Goal: Task Accomplishment & Management: Complete application form

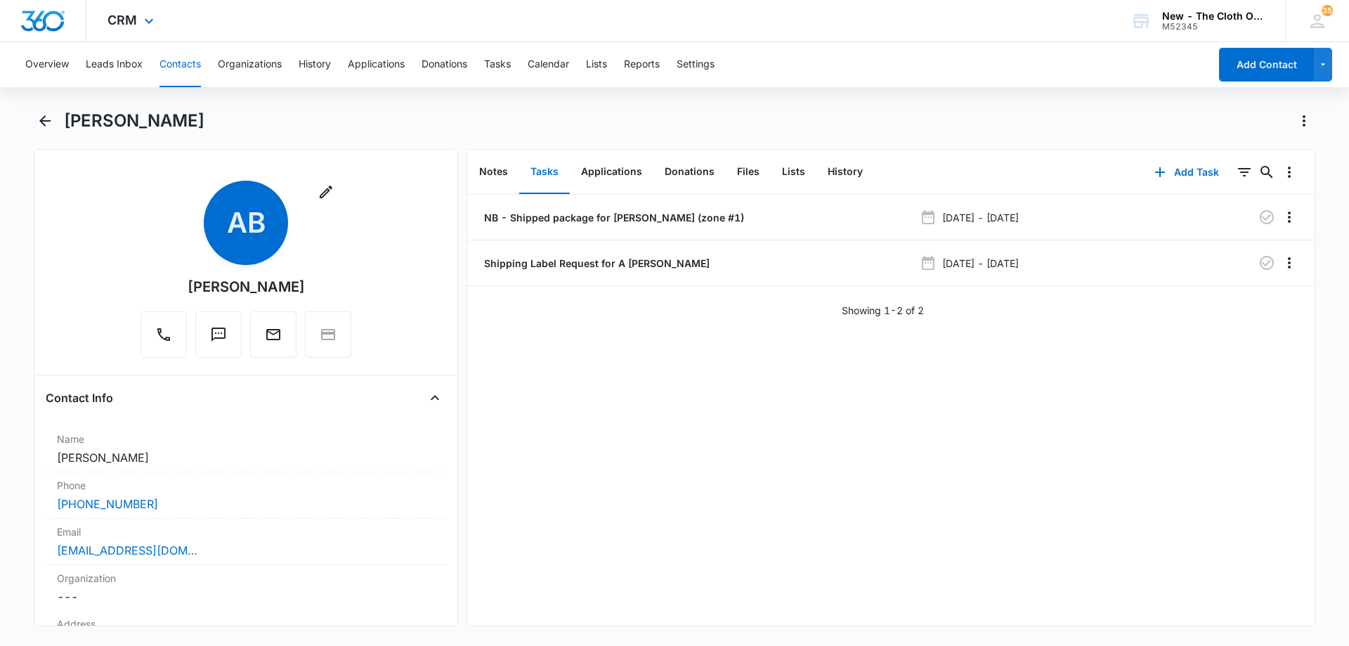
scroll to position [984, 0]
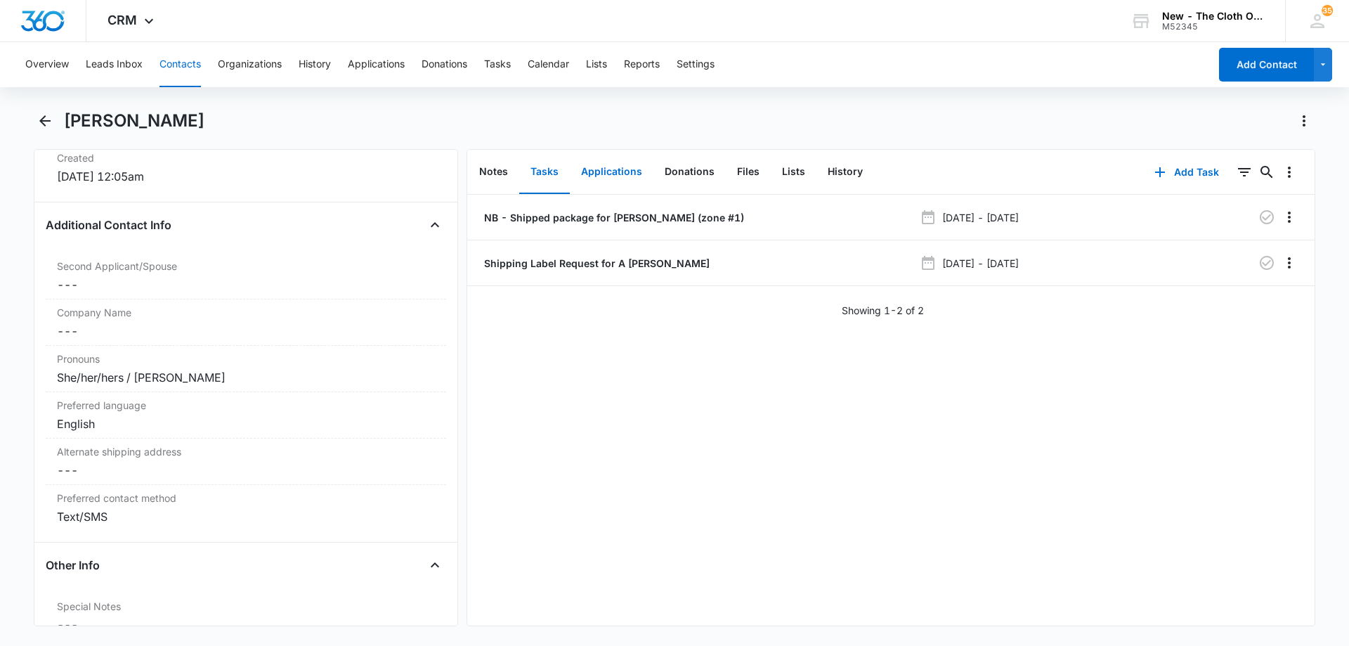
click at [629, 170] on button "Applications" at bounding box center [612, 172] width 84 height 44
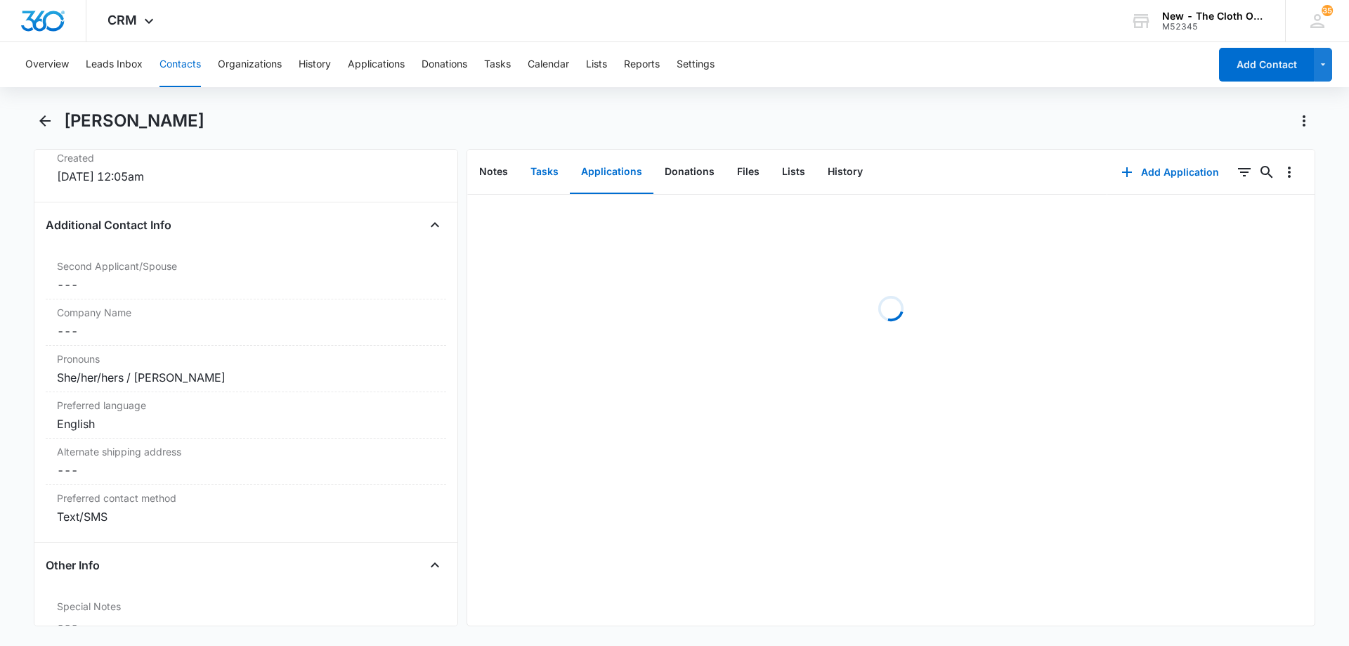
click at [543, 174] on button "Tasks" at bounding box center [544, 172] width 51 height 44
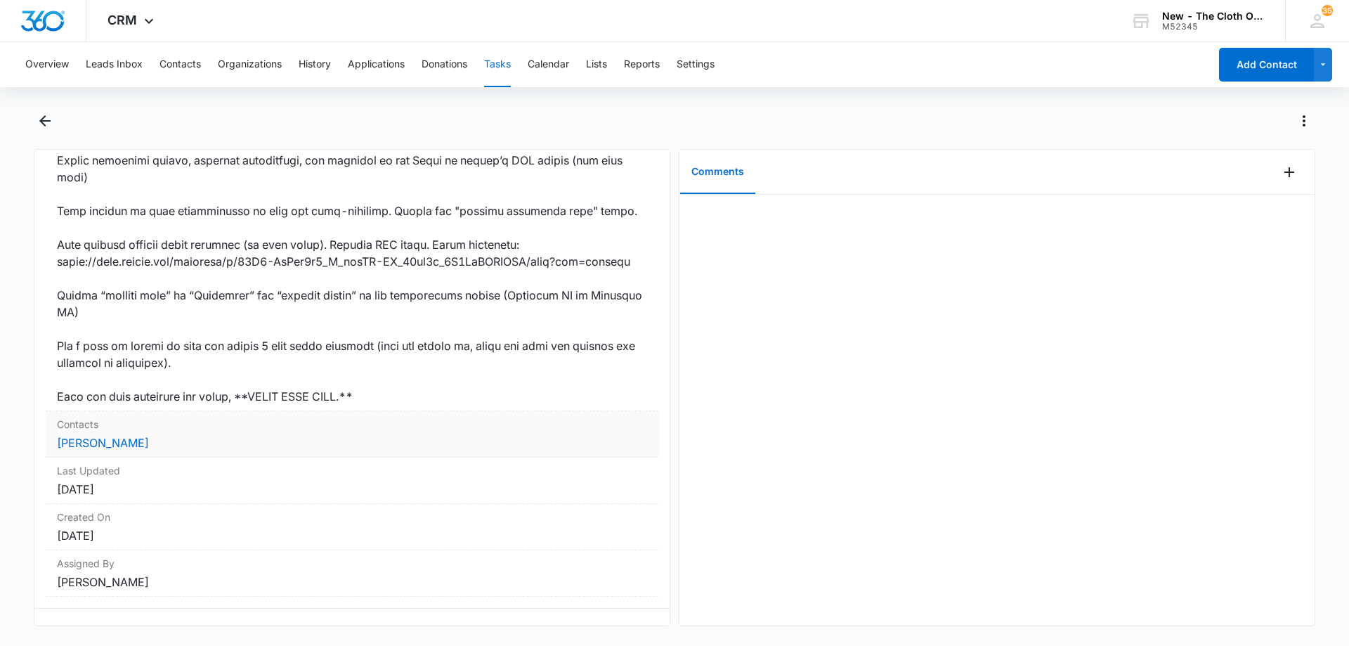
scroll to position [833, 0]
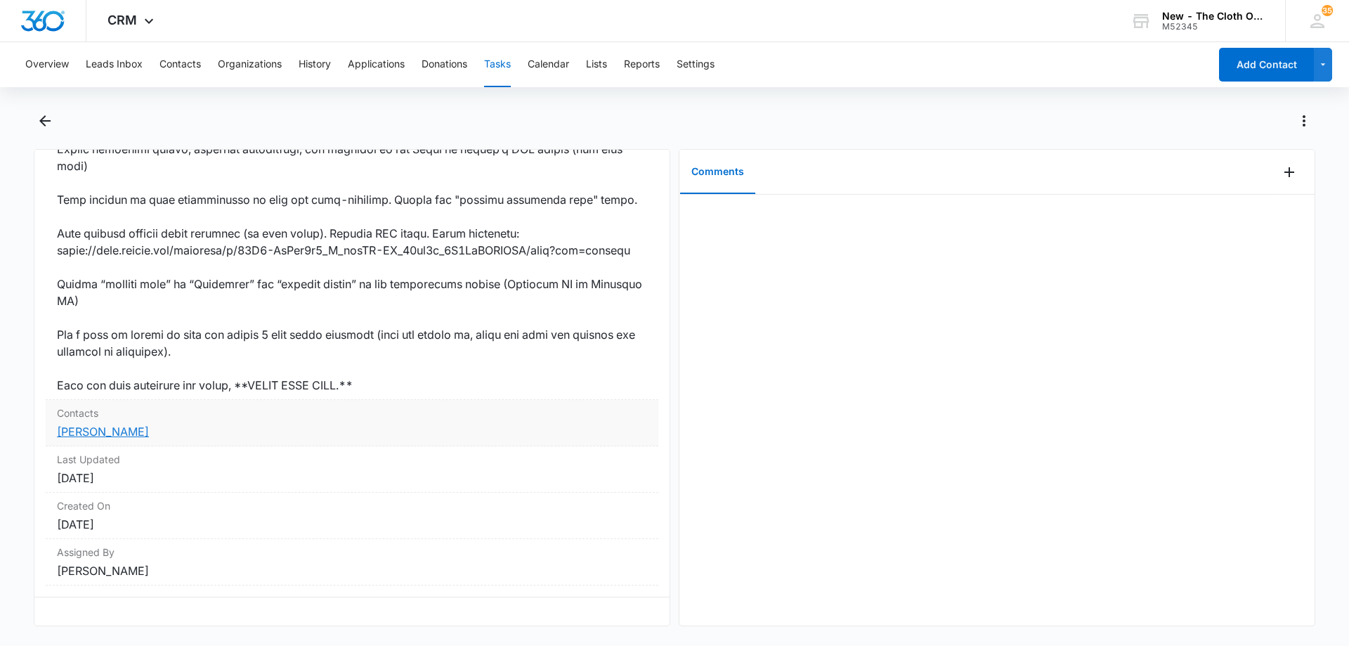
click at [114, 424] on link "Odilia Herrera" at bounding box center [103, 431] width 92 height 14
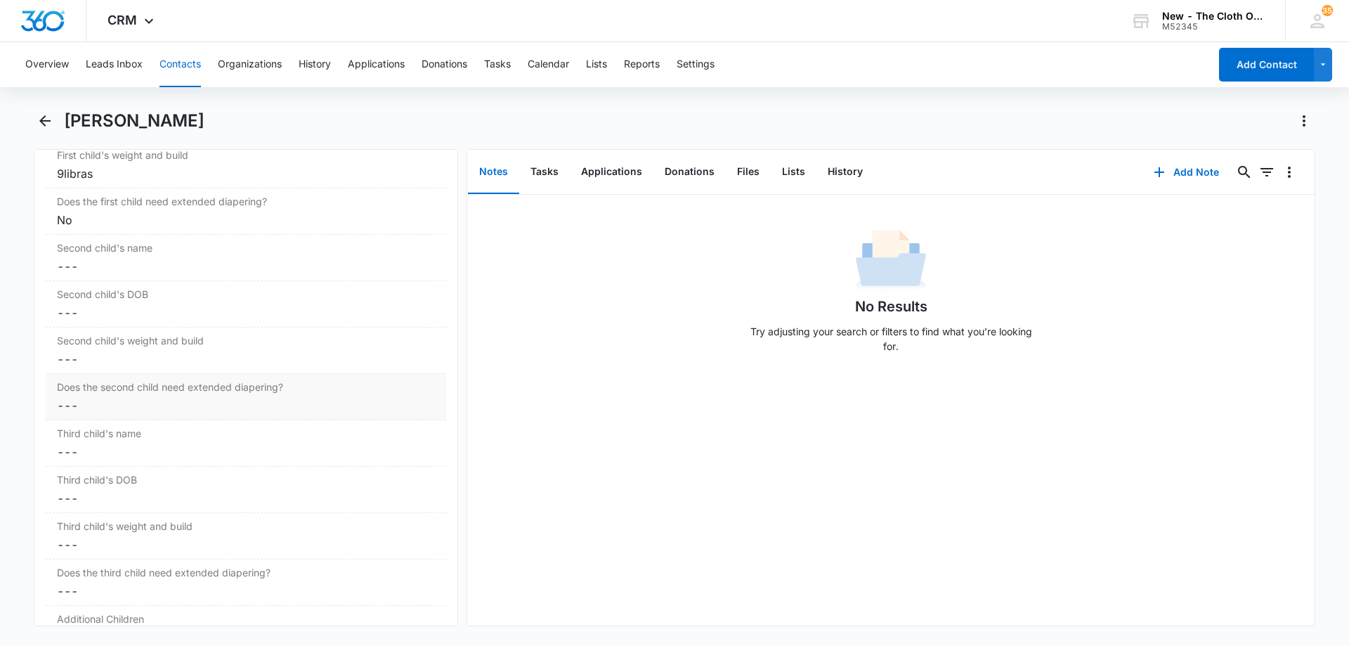
scroll to position [1827, 0]
click at [547, 171] on button "Tasks" at bounding box center [544, 172] width 51 height 44
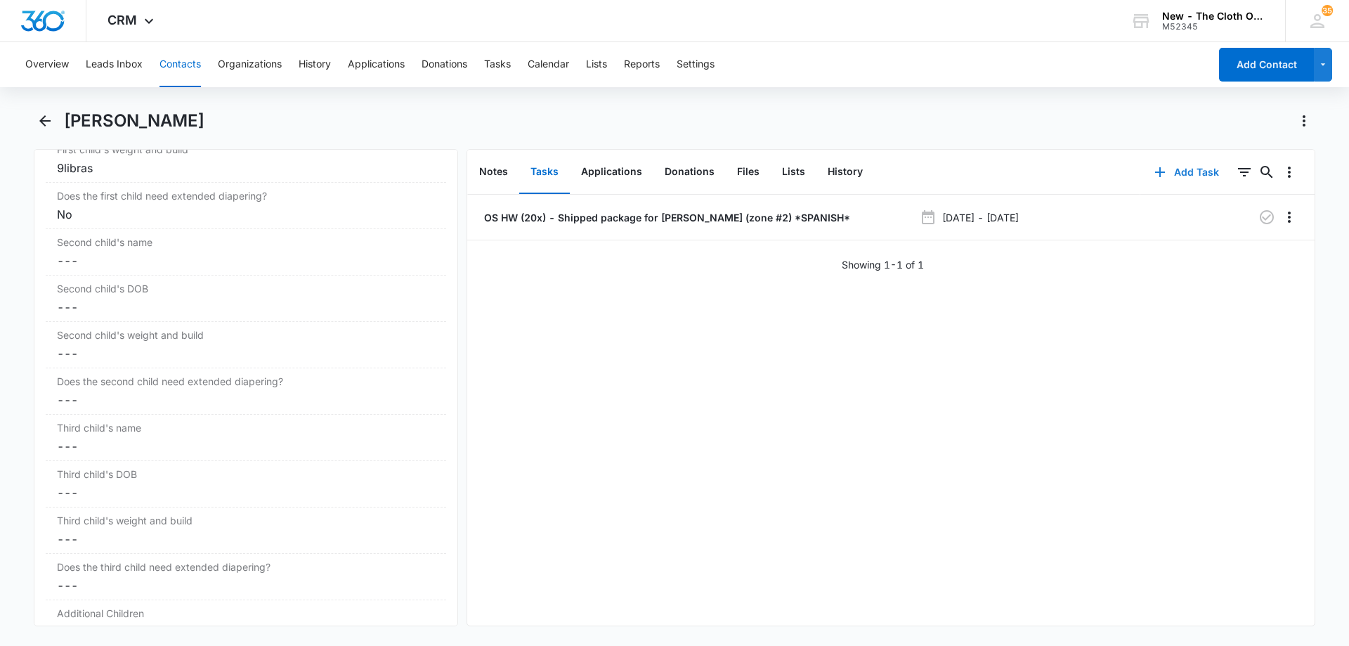
click at [1182, 171] on button "Add Task" at bounding box center [1186, 172] width 93 height 34
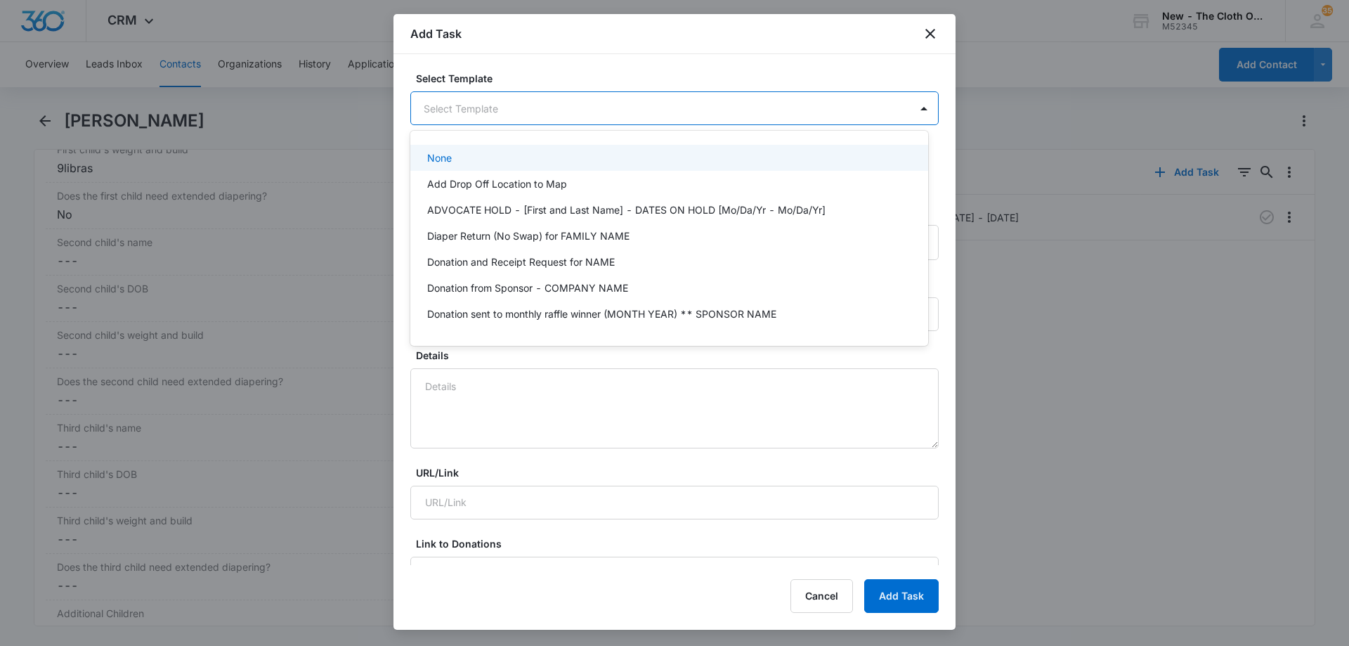
click at [555, 114] on body "CRM Apps Reputation Forms CRM Email Social Ads Intelligence Brand Settings New …" at bounding box center [674, 323] width 1349 height 646
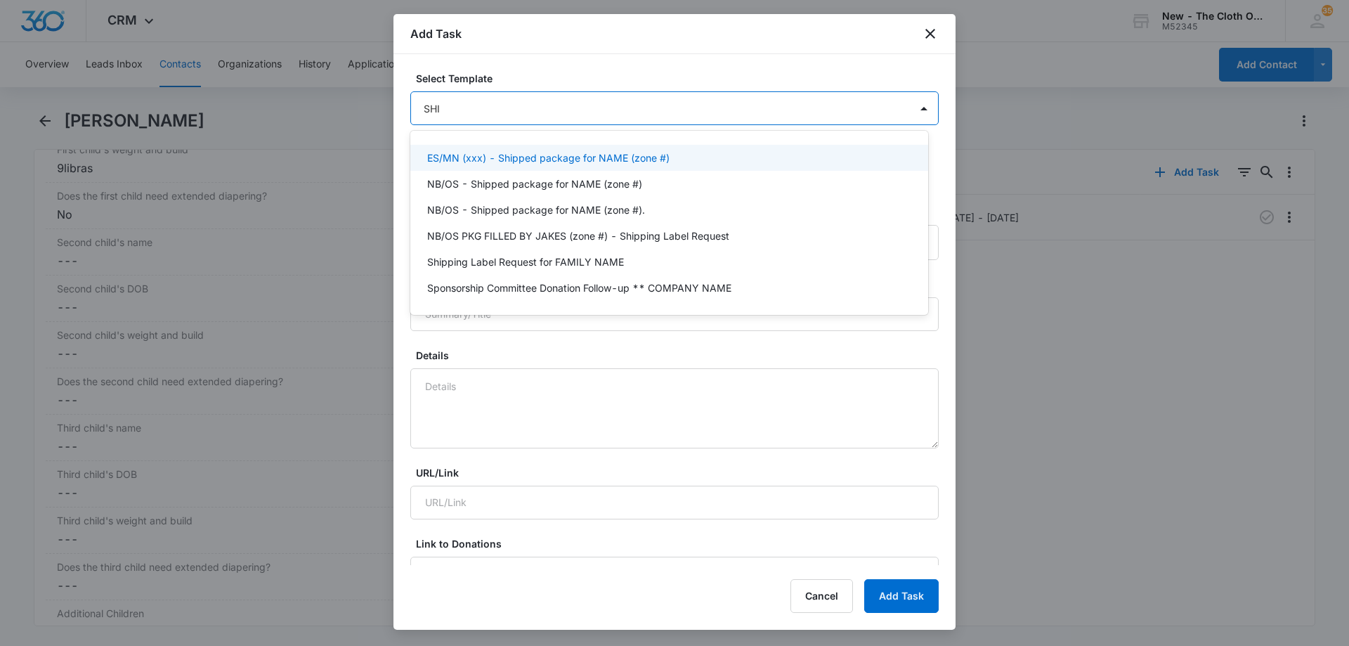
type input "SHIP"
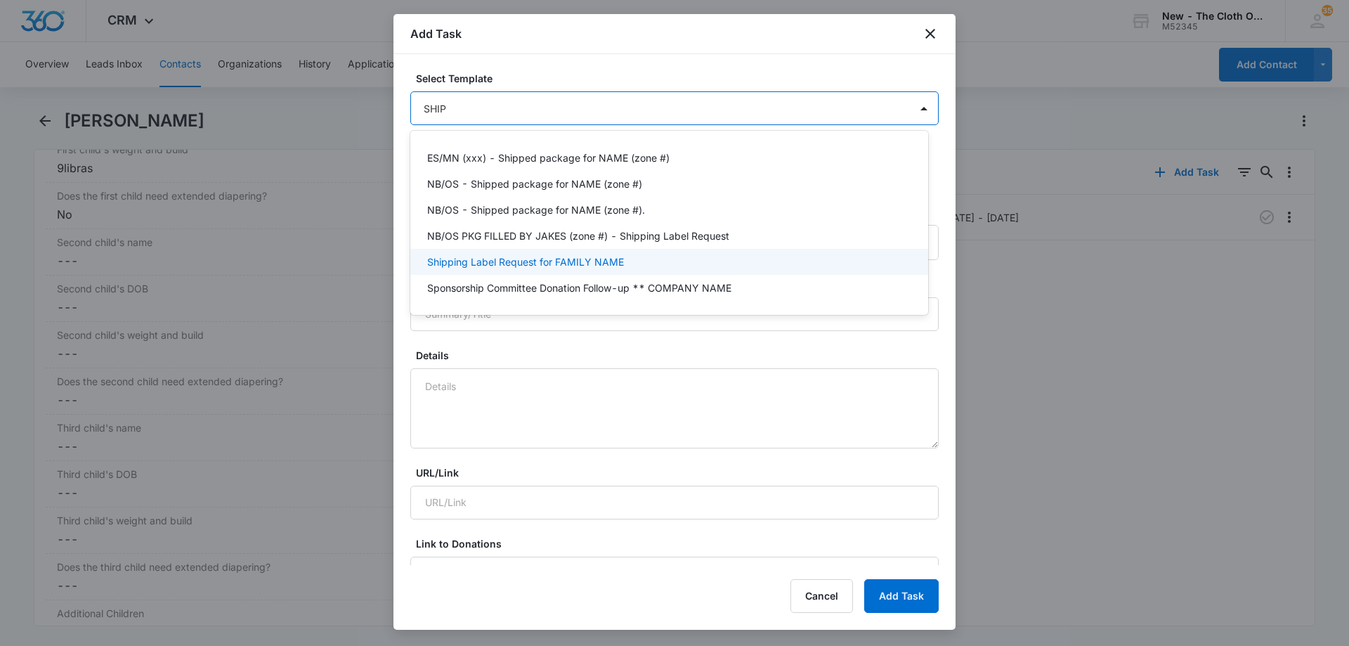
click at [577, 264] on p "Shipping Label Request for FAMILY NAME" at bounding box center [525, 261] width 197 height 15
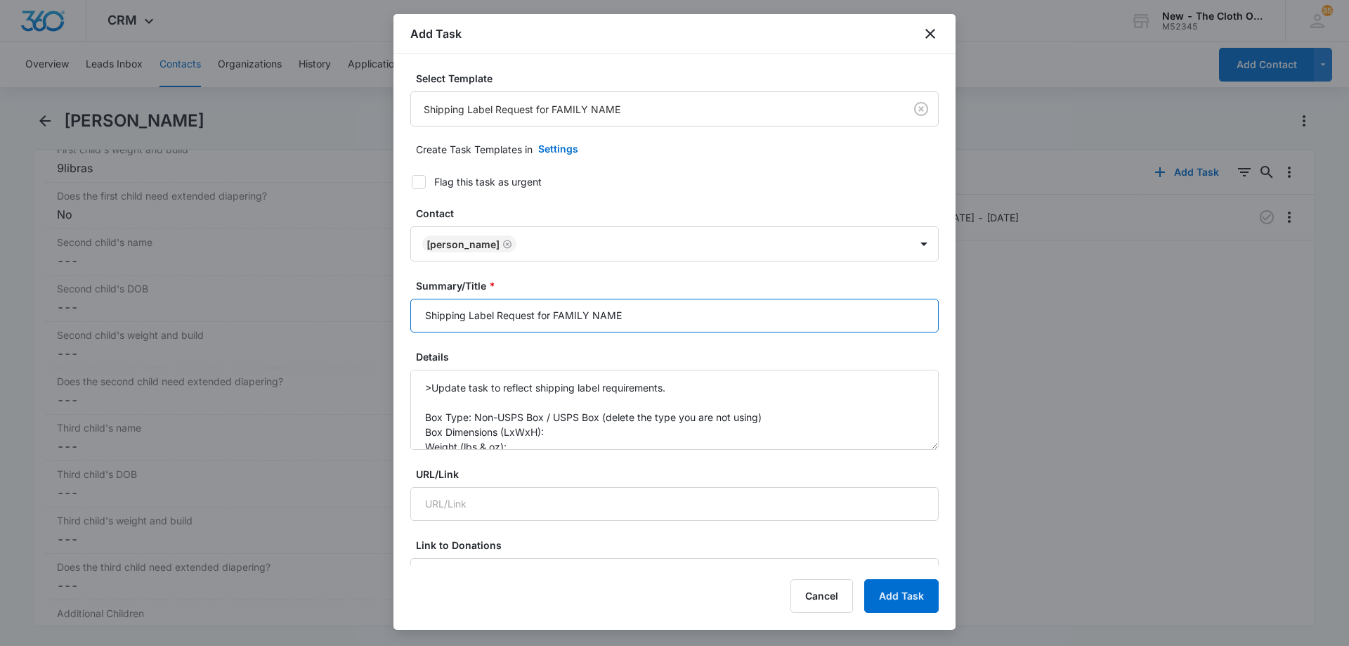
drag, startPoint x: 613, startPoint y: 320, endPoint x: 554, endPoint y: 320, distance: 59.0
click at [554, 320] on input "Shipping Label Request for FAMILY NAME" at bounding box center [674, 316] width 528 height 34
type input "Shipping Label Request for O HERRERA"
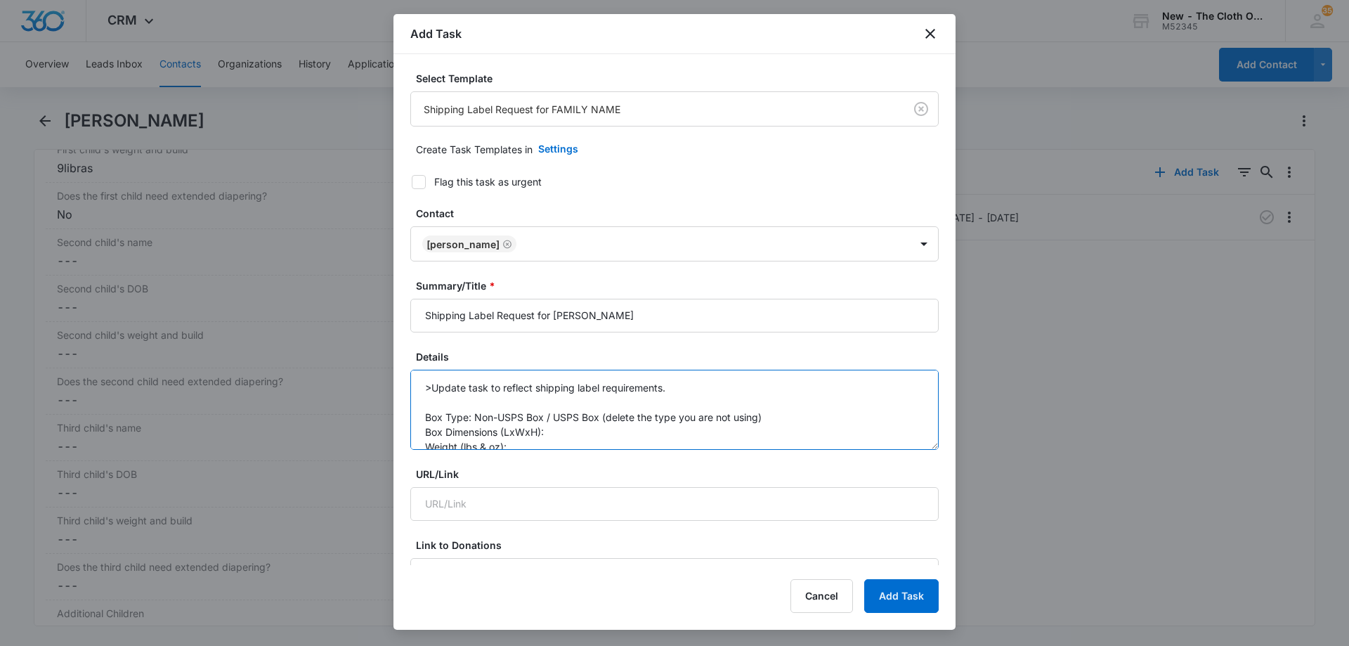
drag, startPoint x: 816, startPoint y: 413, endPoint x: 546, endPoint y: 420, distance: 270.6
click at [546, 420] on textarea ">Update task to reflect shipping label requirements. Box Type: Non-USPS Box / U…" at bounding box center [674, 410] width 528 height 80
click at [567, 430] on textarea ">Update task to reflect shipping label requirements. Box Type: Non-USPS Box Box…" at bounding box center [674, 410] width 528 height 80
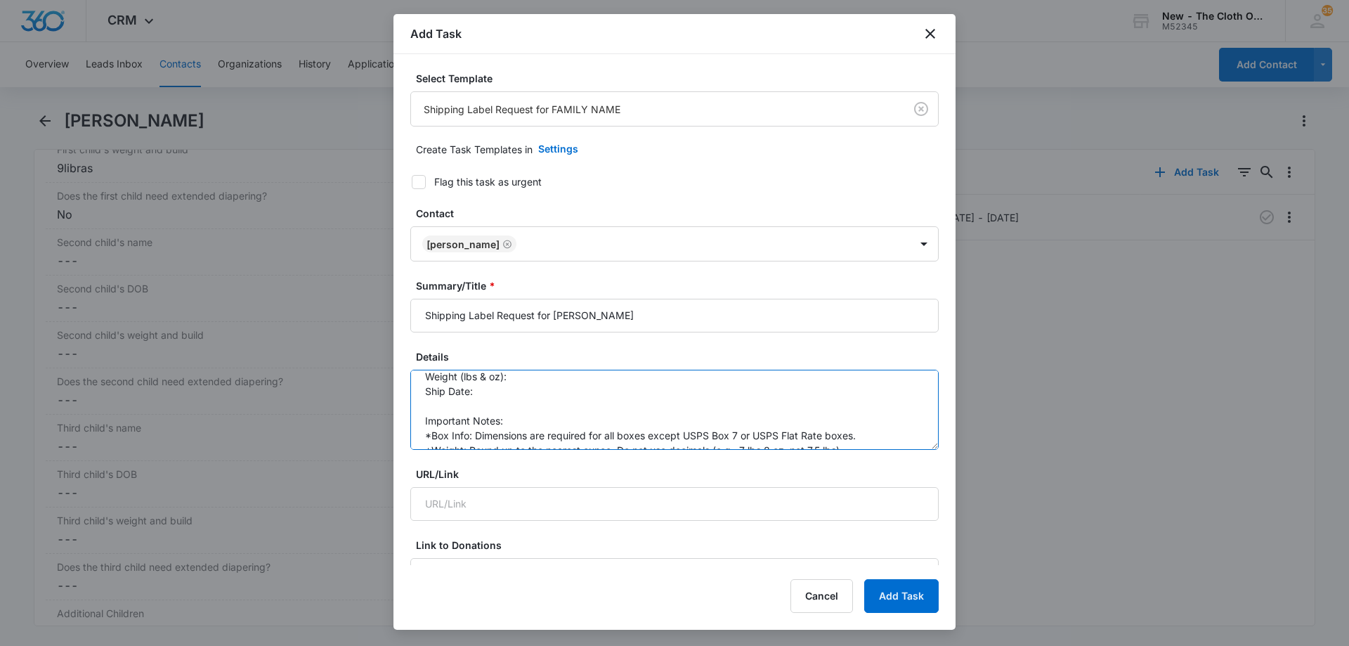
click at [556, 378] on textarea ">Update task to reflect shipping label requirements. Box Type: Non-USPS Box Box…" at bounding box center [674, 410] width 528 height 80
click at [522, 389] on textarea ">Update task to reflect shipping label requirements. Box Type: Non-USPS Box Box…" at bounding box center [674, 410] width 528 height 80
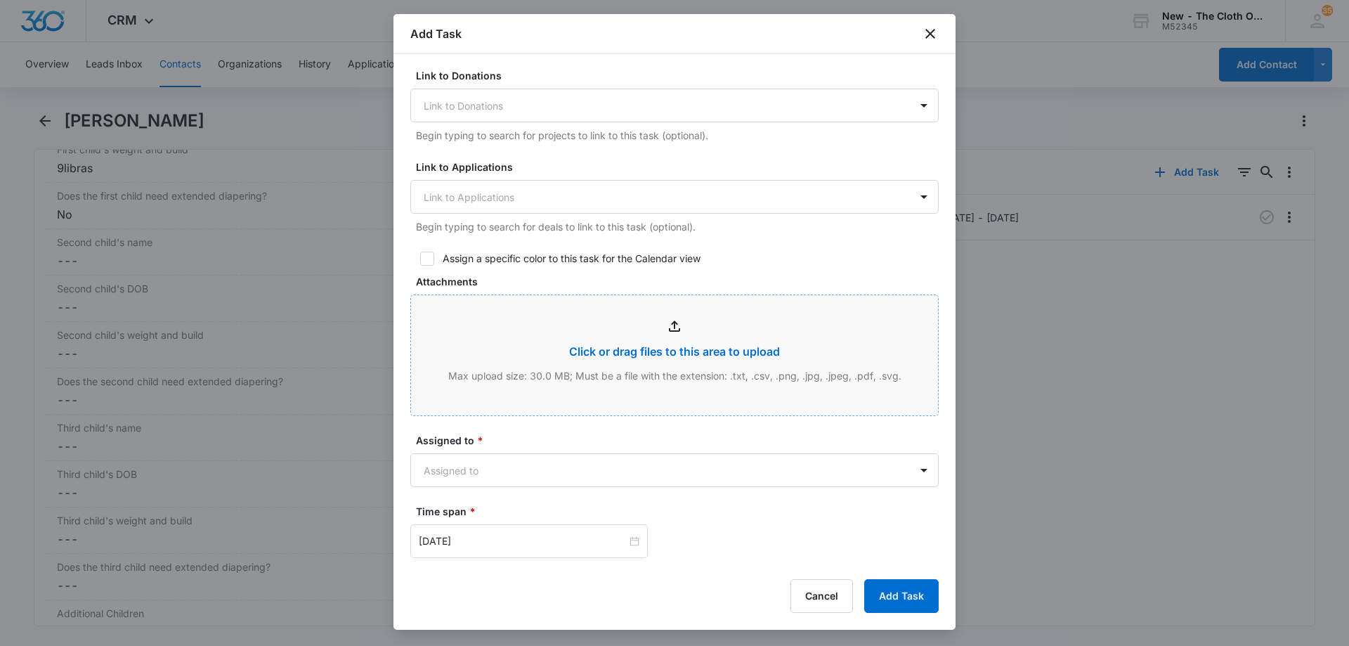
scroll to position [492, 0]
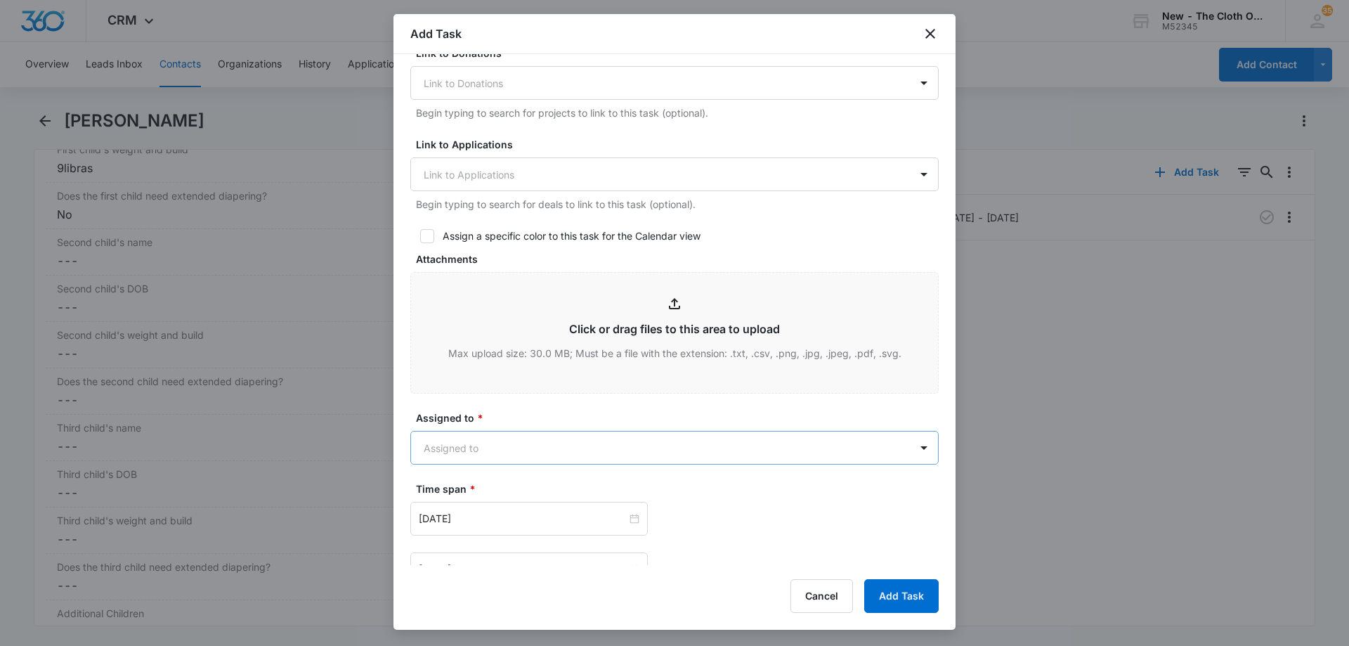
type textarea ">Update task to reflect shipping label requirements. Box Type: Non-USPS Box Box…"
click at [482, 438] on body "CRM Apps Reputation Forms CRM Email Social Ads Intelligence Brand Settings New …" at bounding box center [674, 323] width 1349 height 646
type input "SHIPP"
click at [495, 490] on p "Shipping Coordinator" at bounding box center [476, 497] width 98 height 15
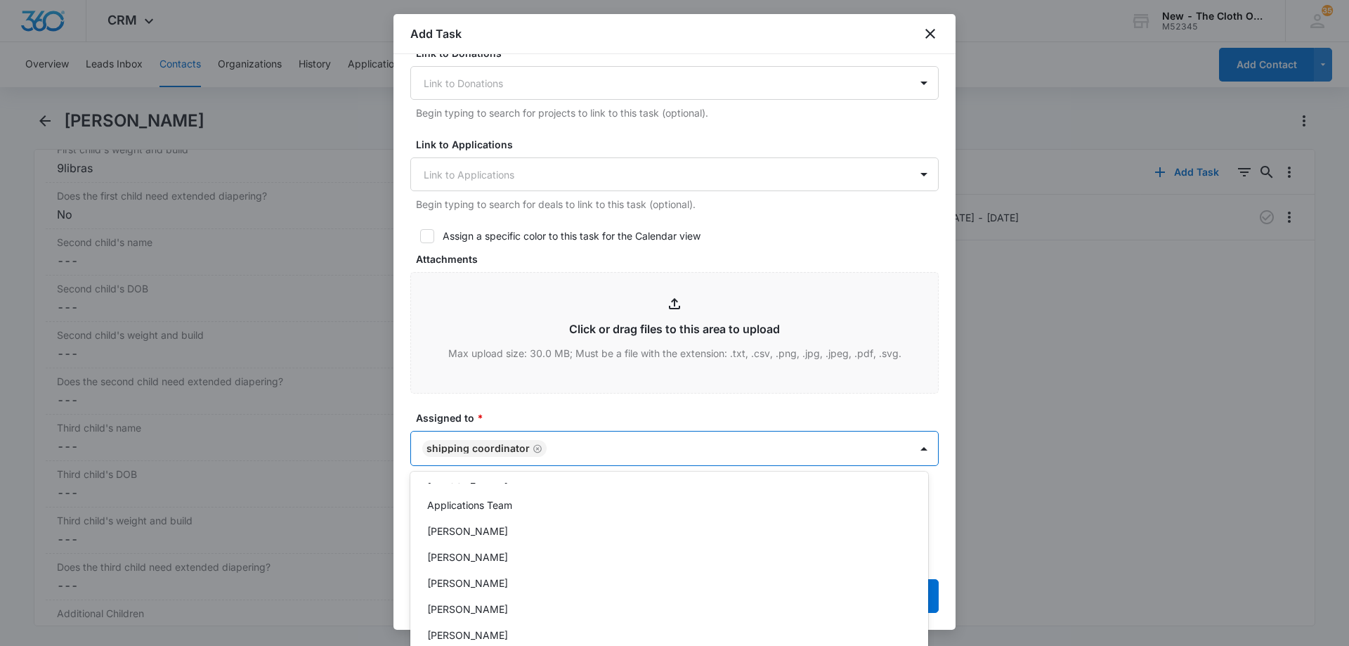
scroll to position [70, 0]
click at [537, 406] on div at bounding box center [674, 323] width 1349 height 646
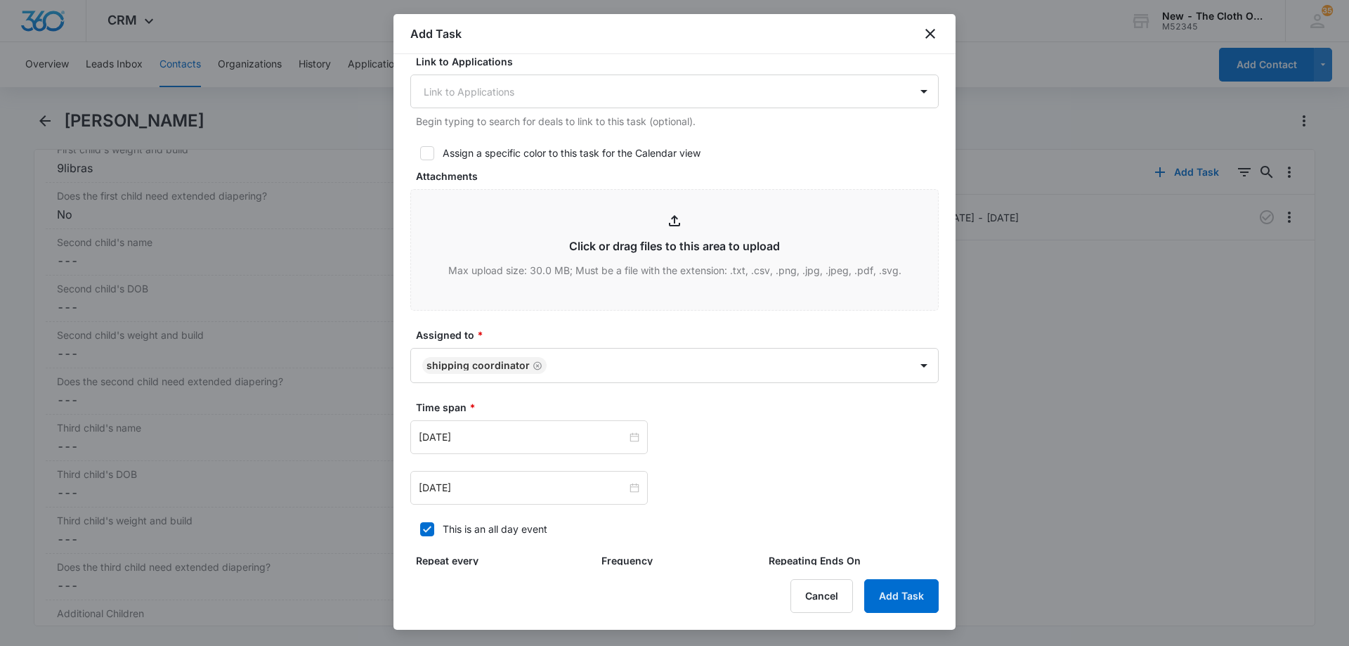
scroll to position [703, 0]
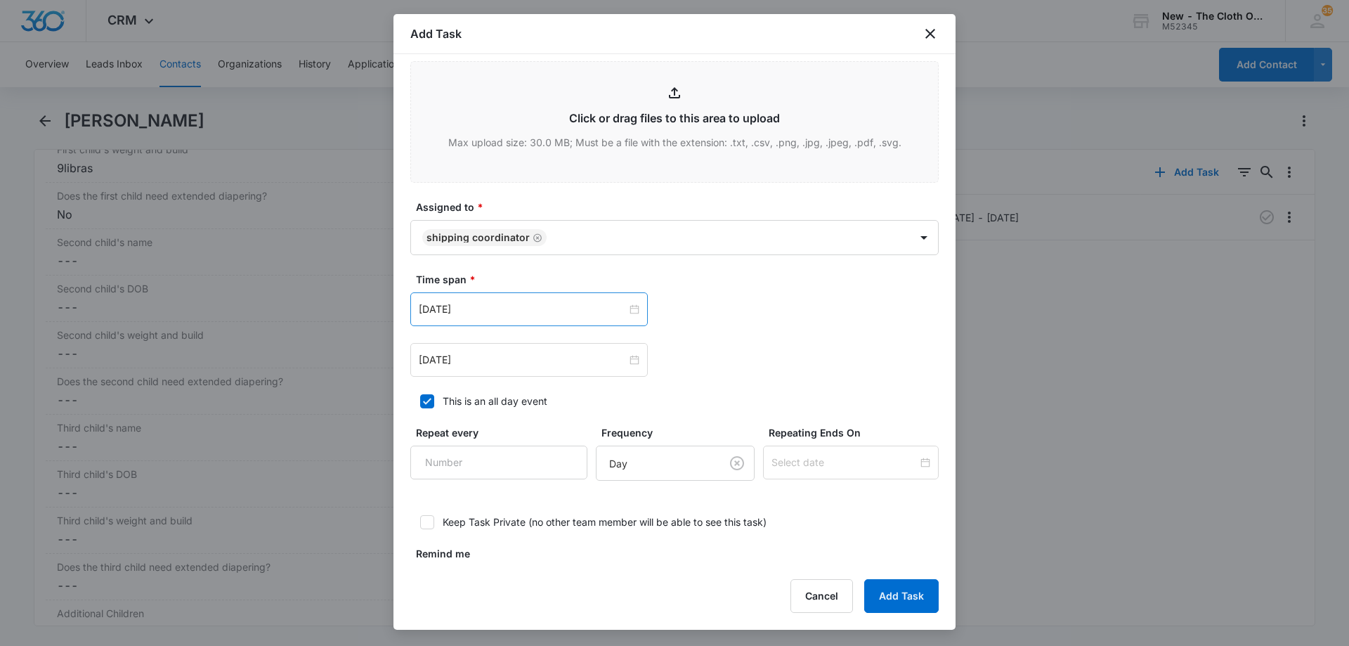
drag, startPoint x: 525, startPoint y: 286, endPoint x: 519, endPoint y: 297, distance: 12.3
click at [522, 291] on div "Time span * Sep 26, 2024 Sep 27, 2024" at bounding box center [674, 324] width 528 height 105
click at [515, 301] on input "Sep 26, 2024" at bounding box center [523, 308] width 208 height 15
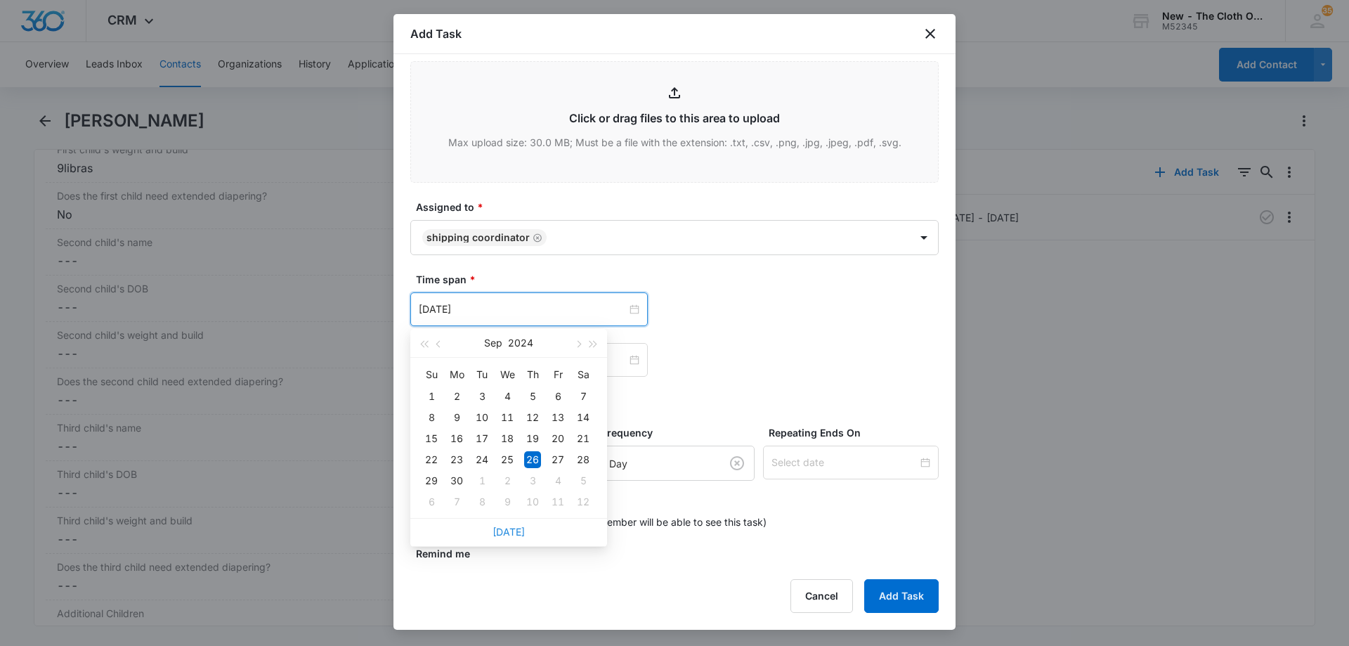
click at [508, 537] on link "Today" at bounding box center [509, 532] width 32 height 12
type input "Sep 8, 2025"
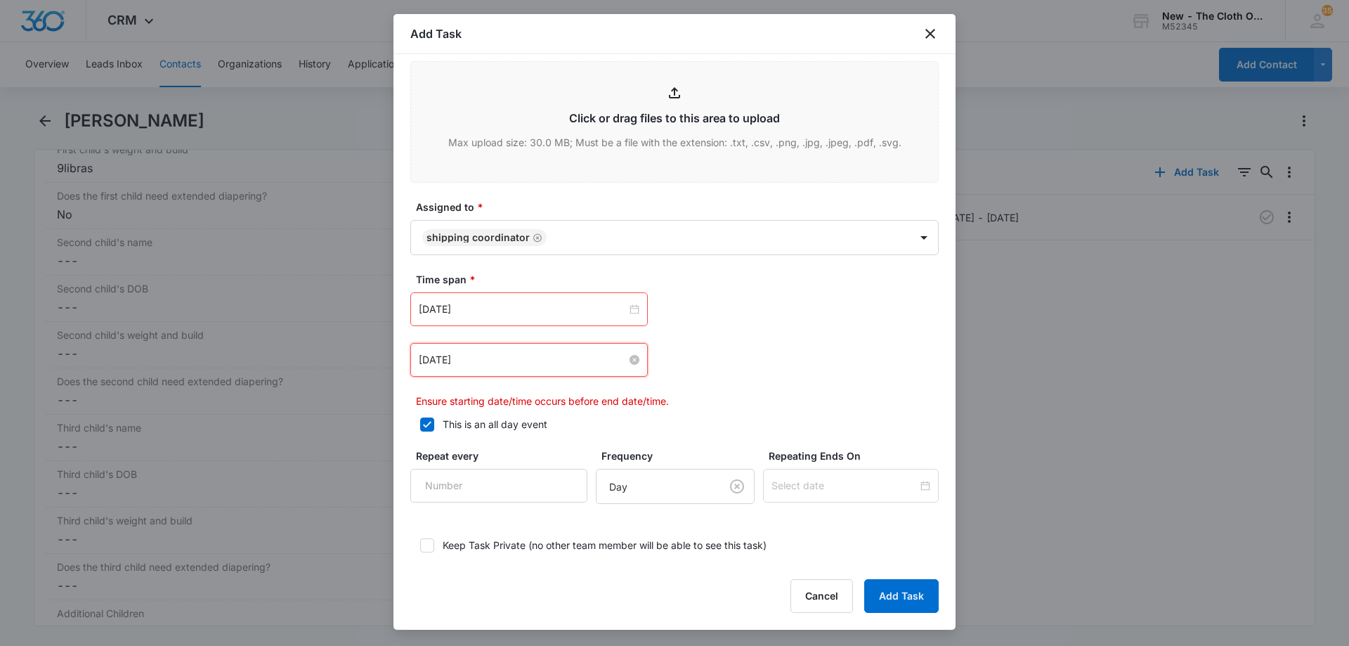
click at [517, 358] on input "Sep 27, 2024" at bounding box center [523, 359] width 208 height 15
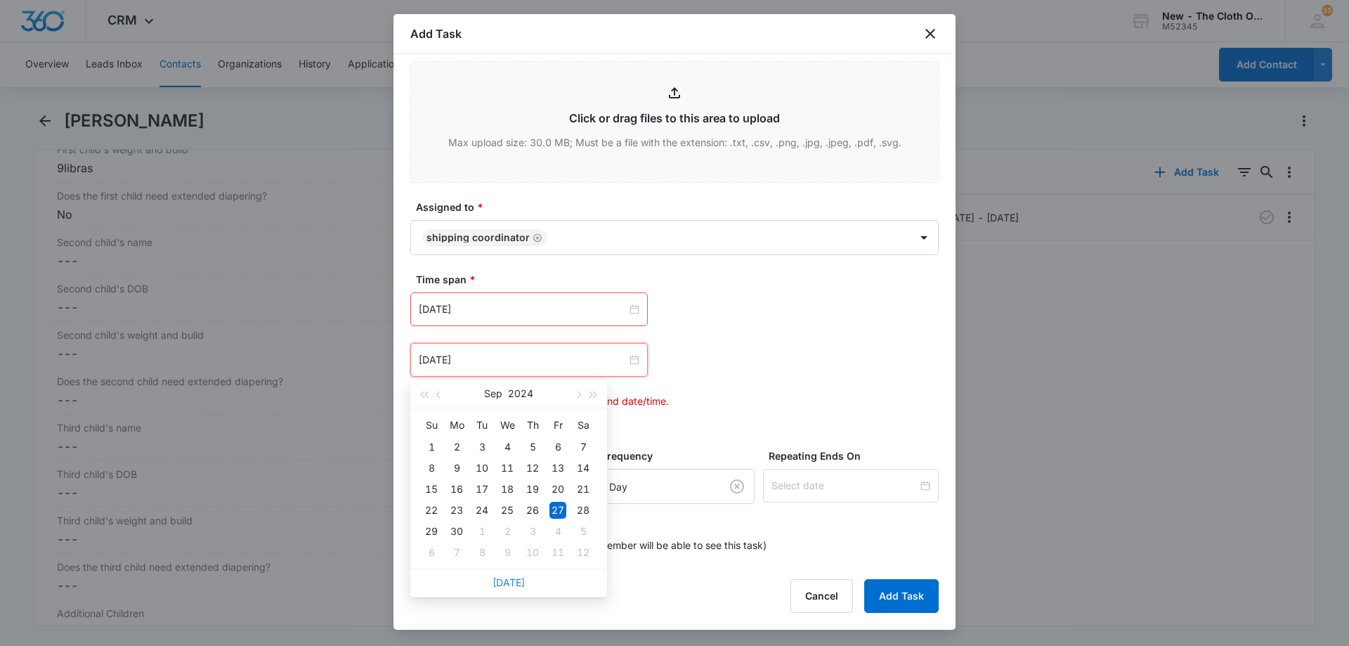
drag, startPoint x: 515, startPoint y: 585, endPoint x: 513, endPoint y: 525, distance: 60.5
click at [515, 585] on link "Today" at bounding box center [509, 582] width 32 height 12
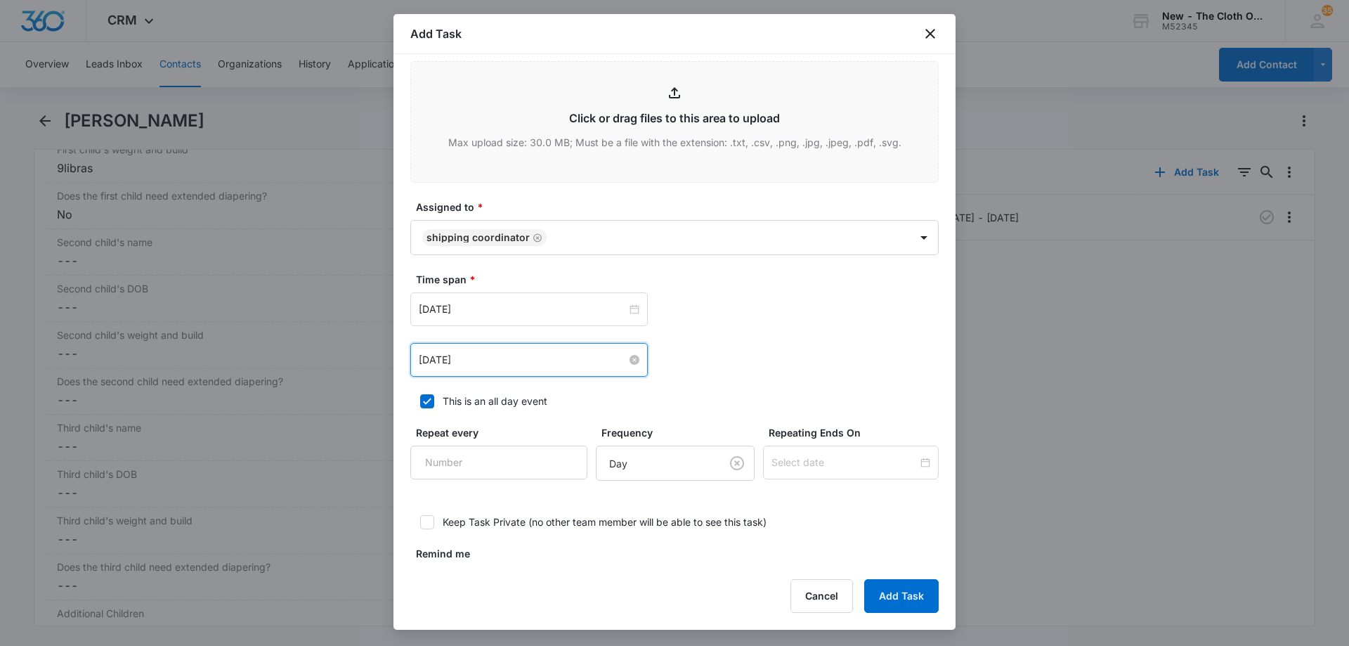
click at [509, 358] on input "Sep 8, 2025" at bounding box center [523, 359] width 208 height 15
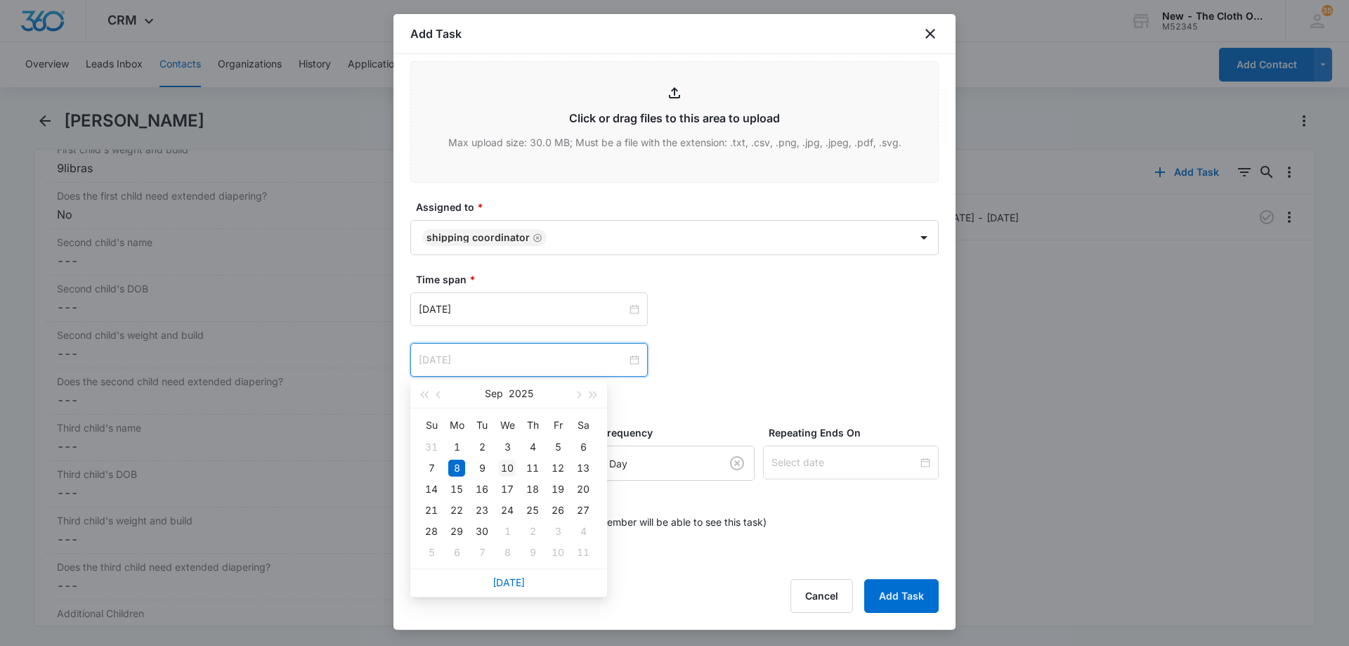
type input "Sep 10, 2025"
click at [502, 465] on div "10" at bounding box center [507, 468] width 17 height 17
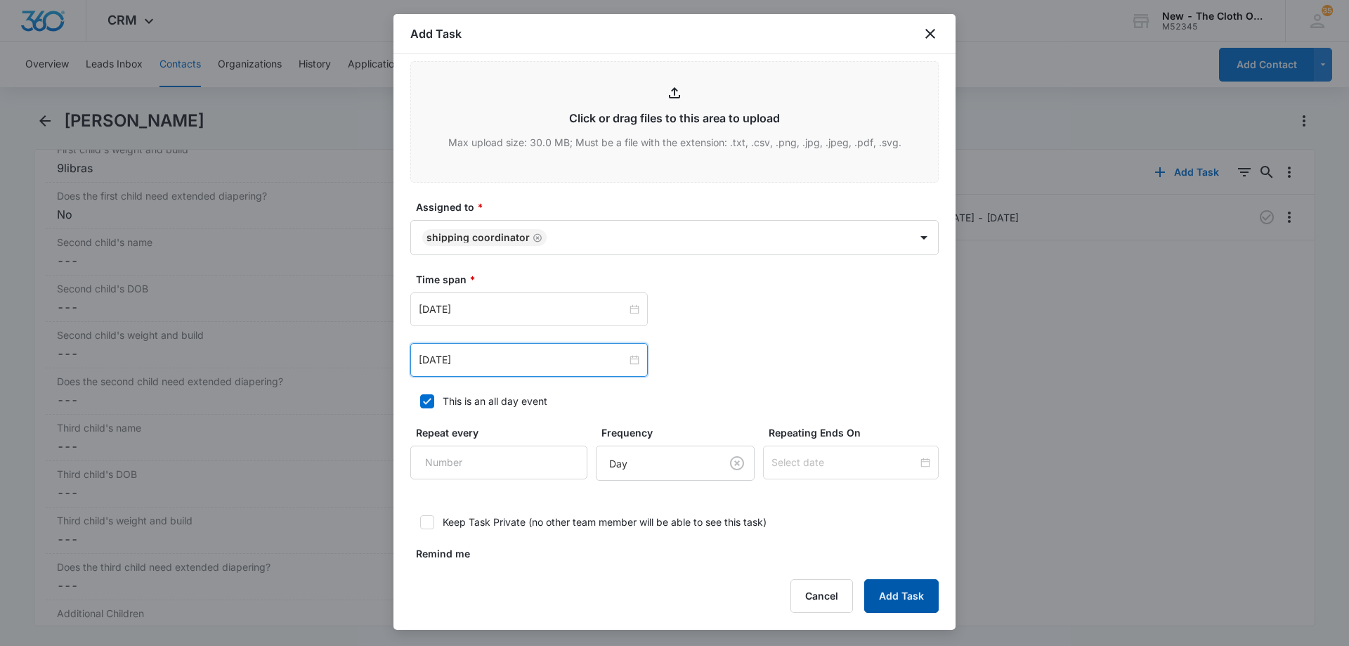
click at [909, 593] on button "Add Task" at bounding box center [901, 596] width 74 height 34
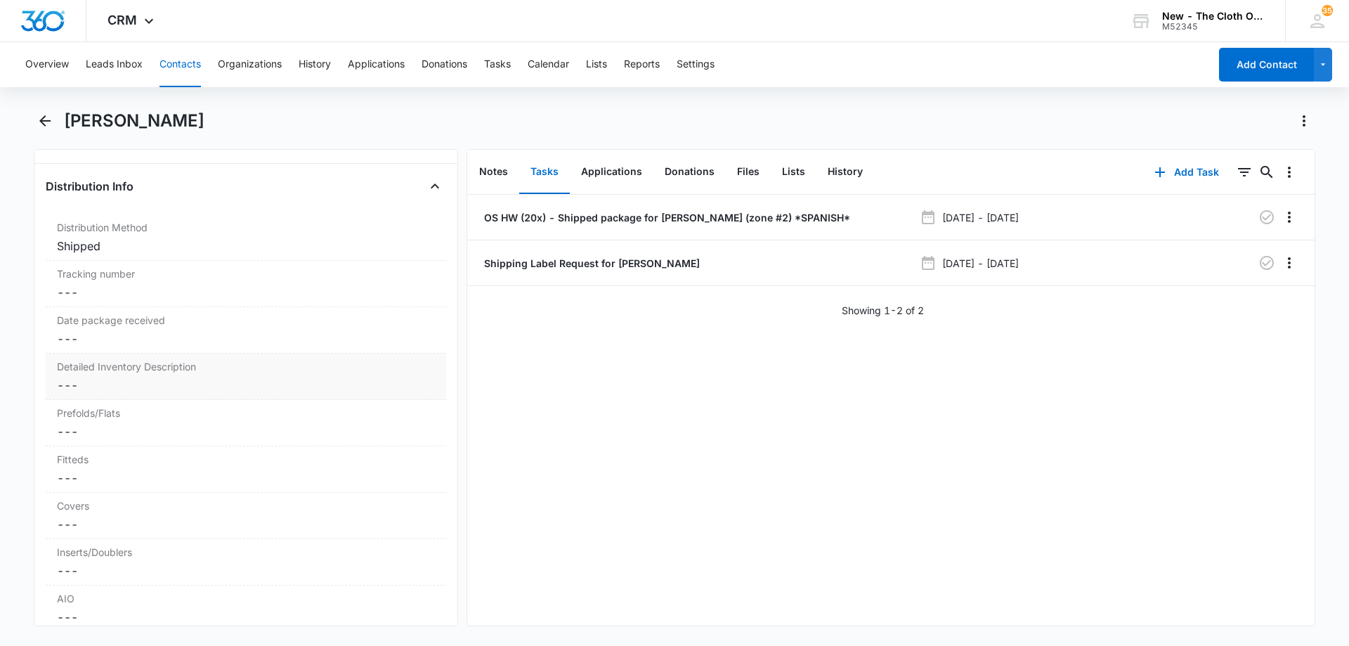
scroll to position [3232, 0]
click at [136, 372] on label "Detailed Inventory Description" at bounding box center [246, 367] width 378 height 15
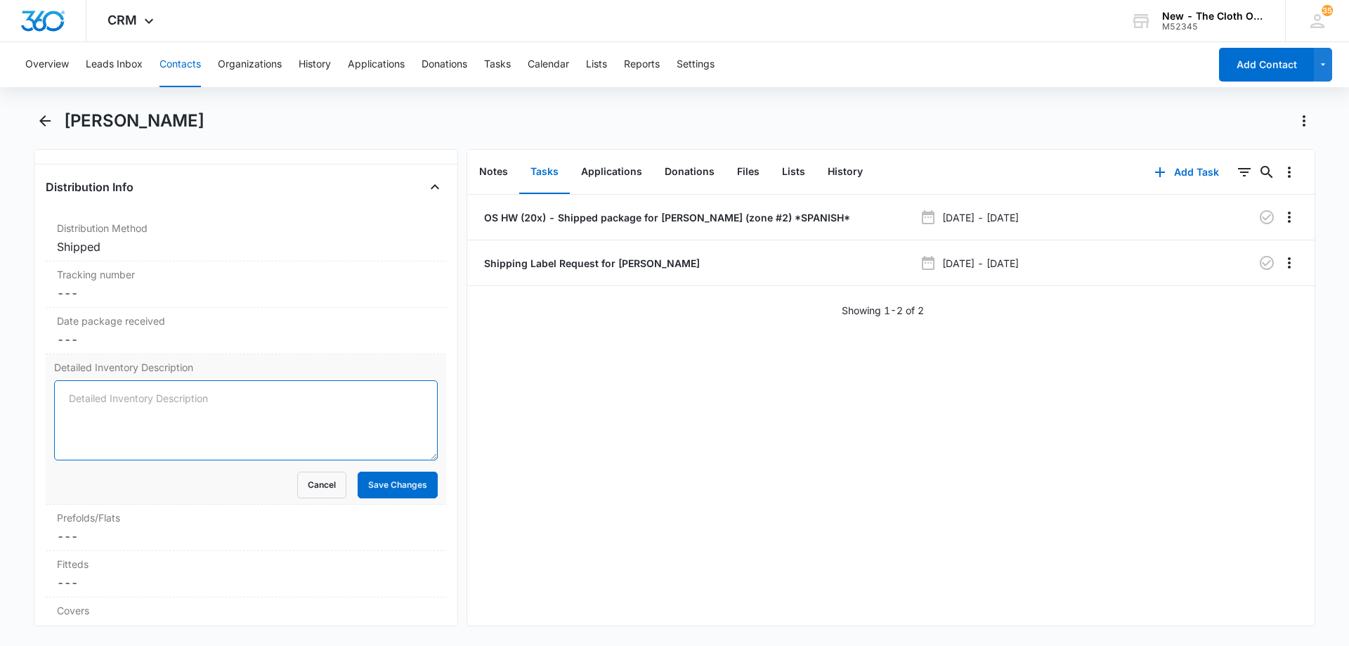
click at [91, 401] on textarea "Detailed Inventory Description" at bounding box center [246, 420] width 384 height 80
paste textarea "8 EUC flats, (6 OsoCozy, 2 Clotheez), 13 EUC prefolds (5 red trim Clotheez, 3 w…"
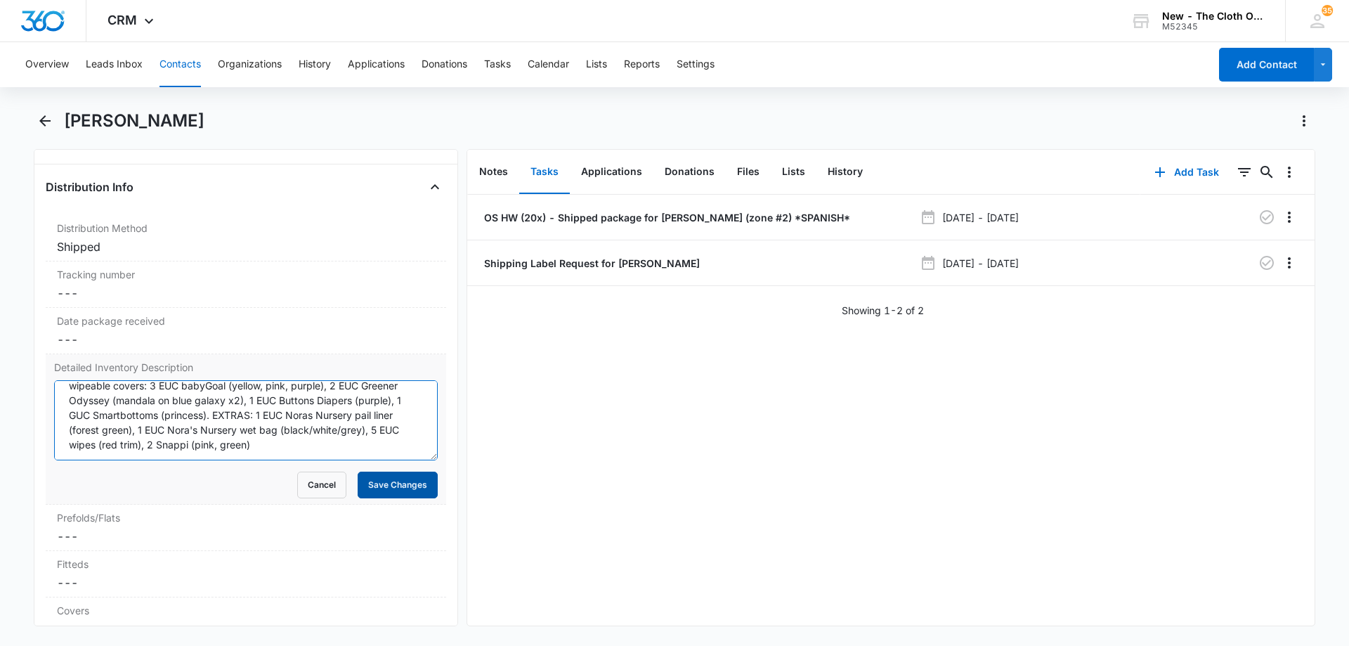
scroll to position [44, 0]
type textarea "20x OS HW *** 8 EUC flats, (6 OsoCozy, 2 Clotheez), 13 EUC prefolds (5 red trim…"
click at [379, 488] on button "Save Changes" at bounding box center [398, 484] width 80 height 27
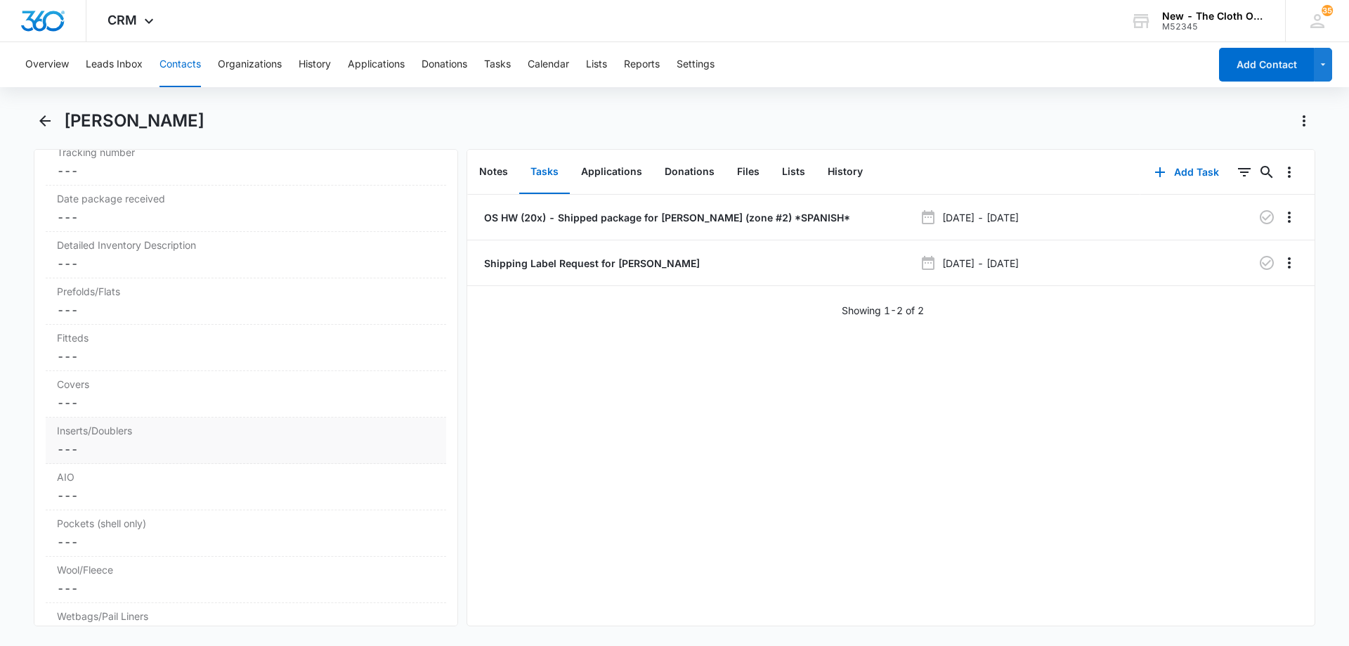
scroll to position [3373, 0]
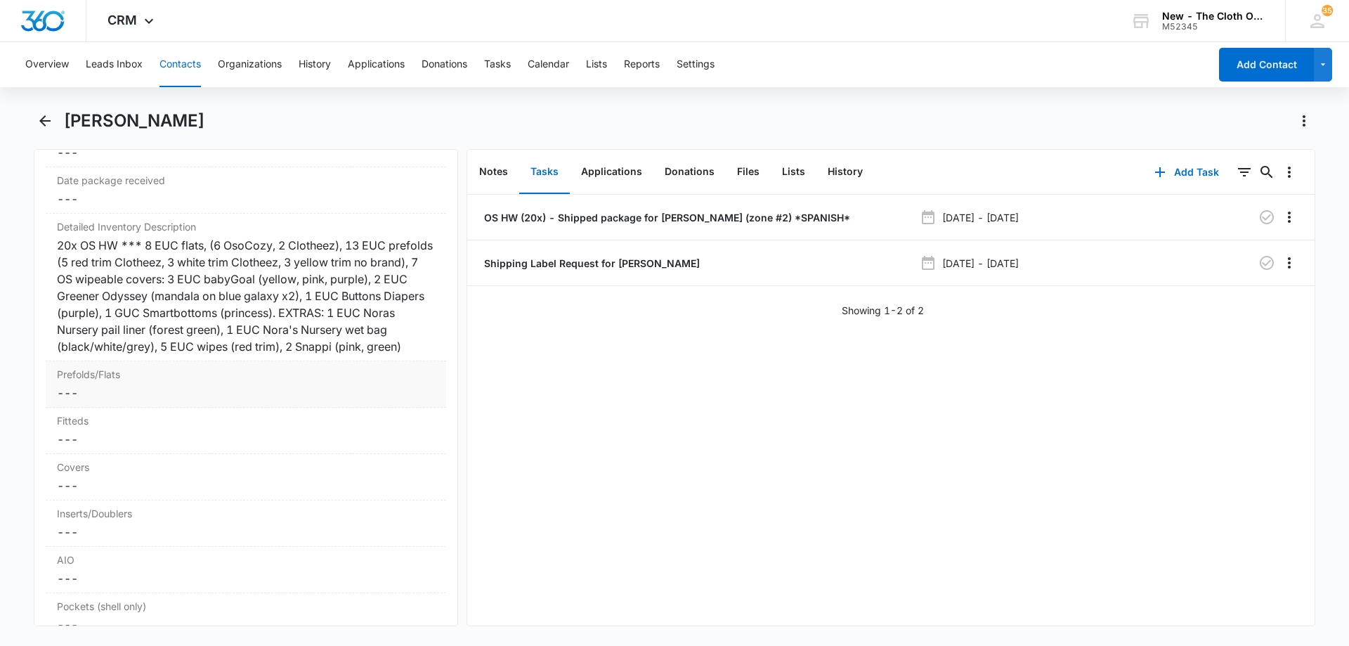
click at [131, 401] on dd "Cancel Save Changes ---" at bounding box center [246, 392] width 378 height 17
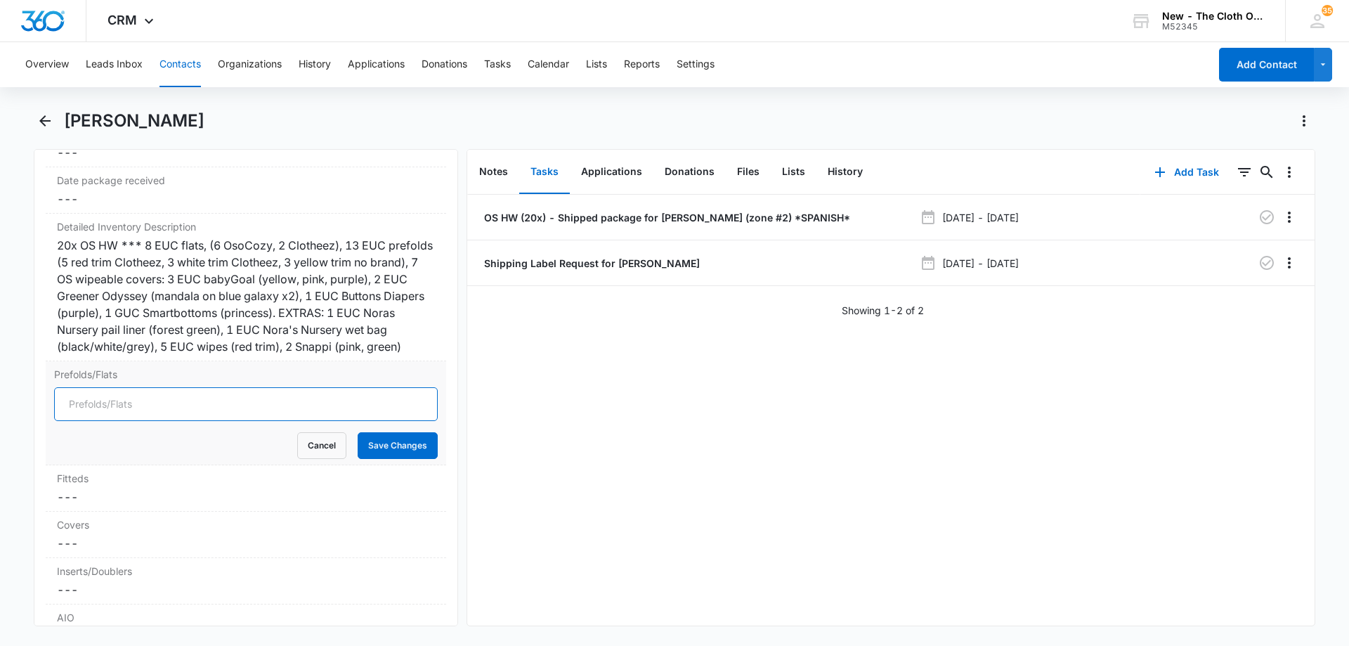
click at [145, 421] on input "Prefolds/Flats" at bounding box center [246, 404] width 384 height 34
type input "21"
click at [400, 455] on button "Save Changes" at bounding box center [398, 445] width 80 height 27
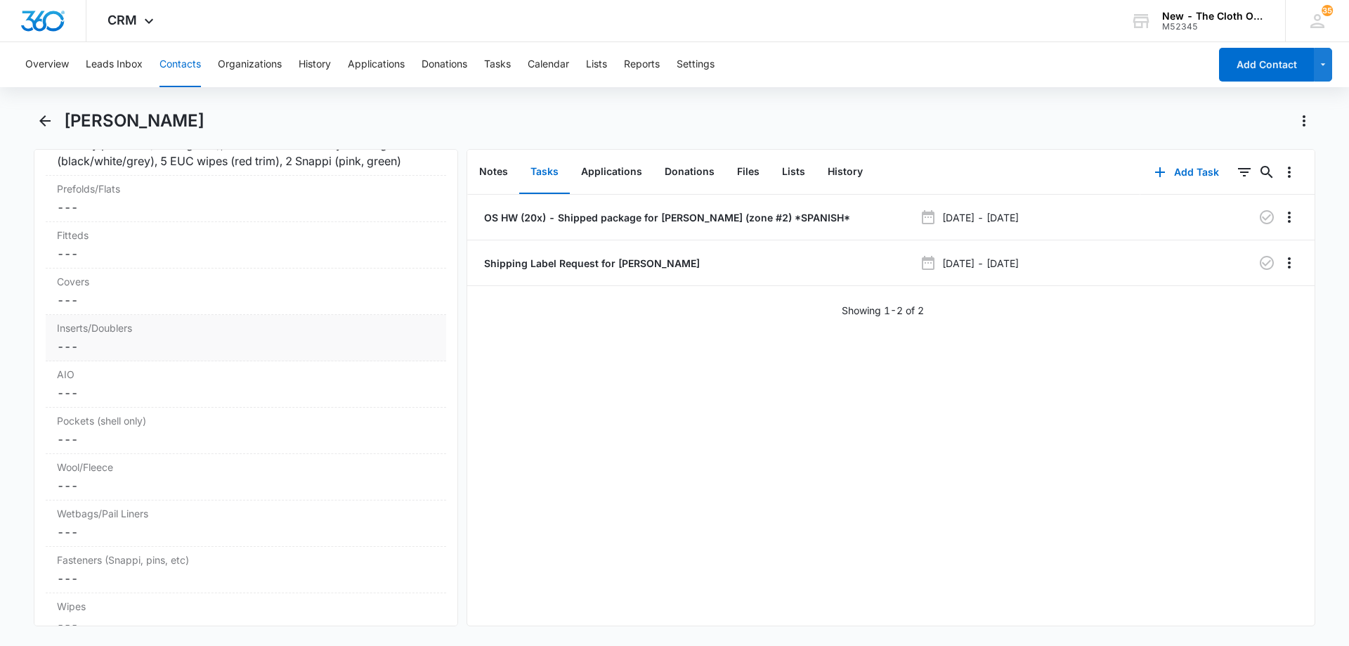
scroll to position [3584, 0]
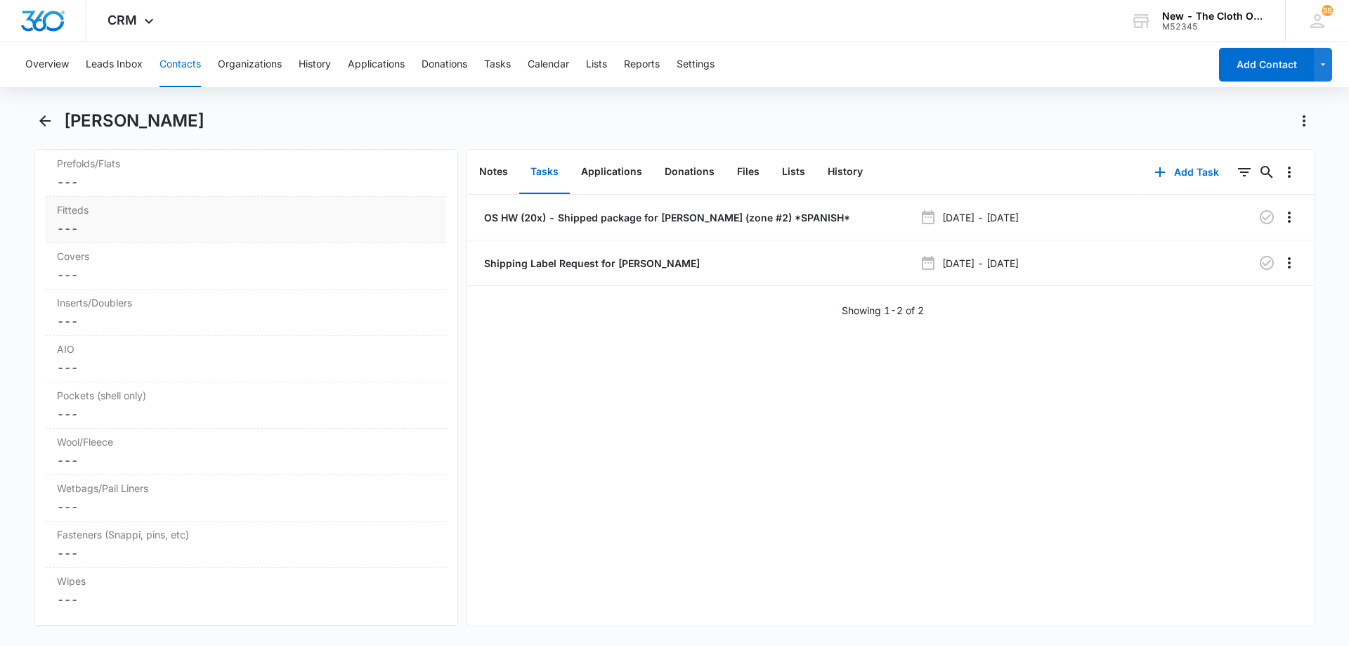
click at [108, 237] on dd "Cancel Save Changes ---" at bounding box center [246, 228] width 378 height 17
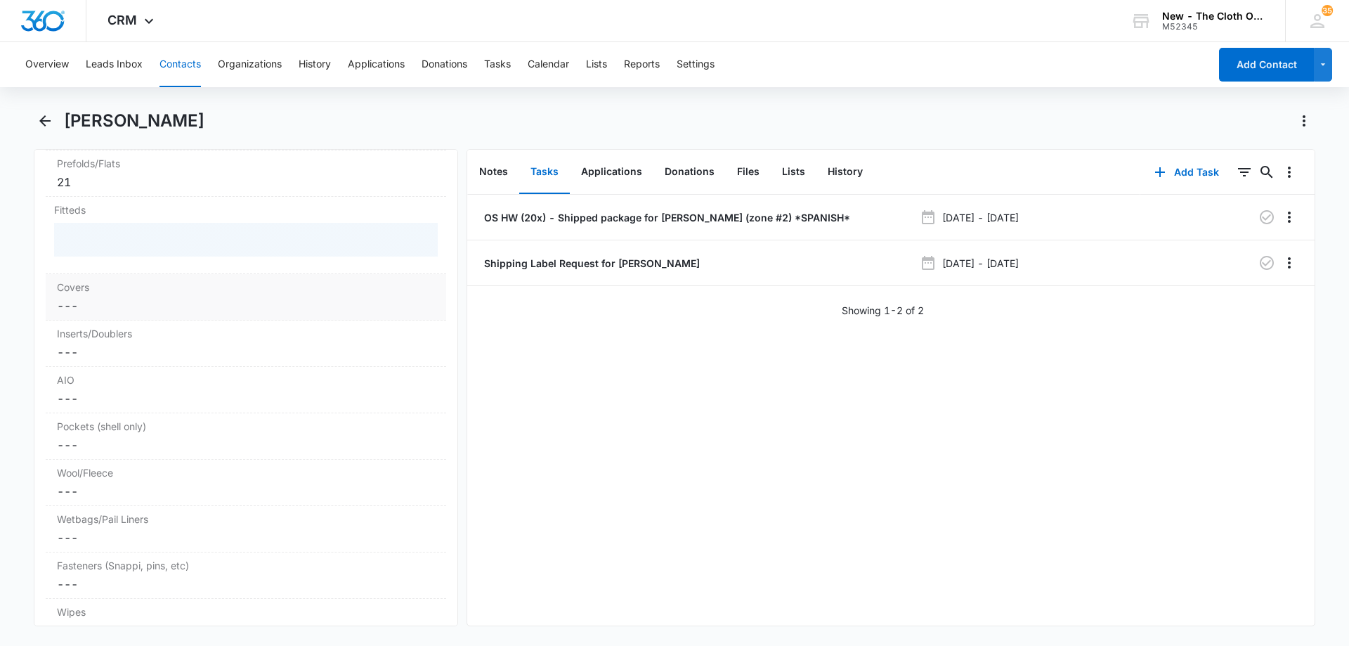
click at [93, 311] on div "Covers Cancel Save Changes ---" at bounding box center [246, 297] width 401 height 46
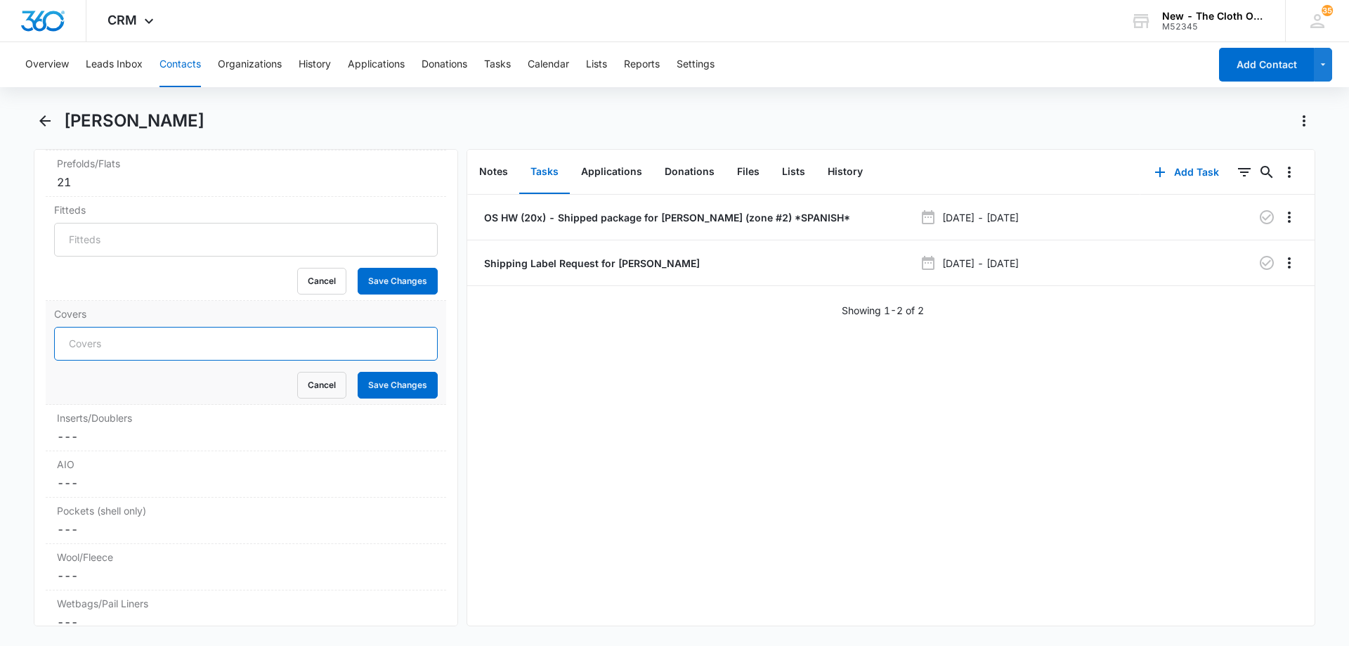
click at [117, 360] on input "Covers" at bounding box center [246, 344] width 384 height 34
type input "7"
click at [403, 398] on button "Save Changes" at bounding box center [398, 385] width 80 height 27
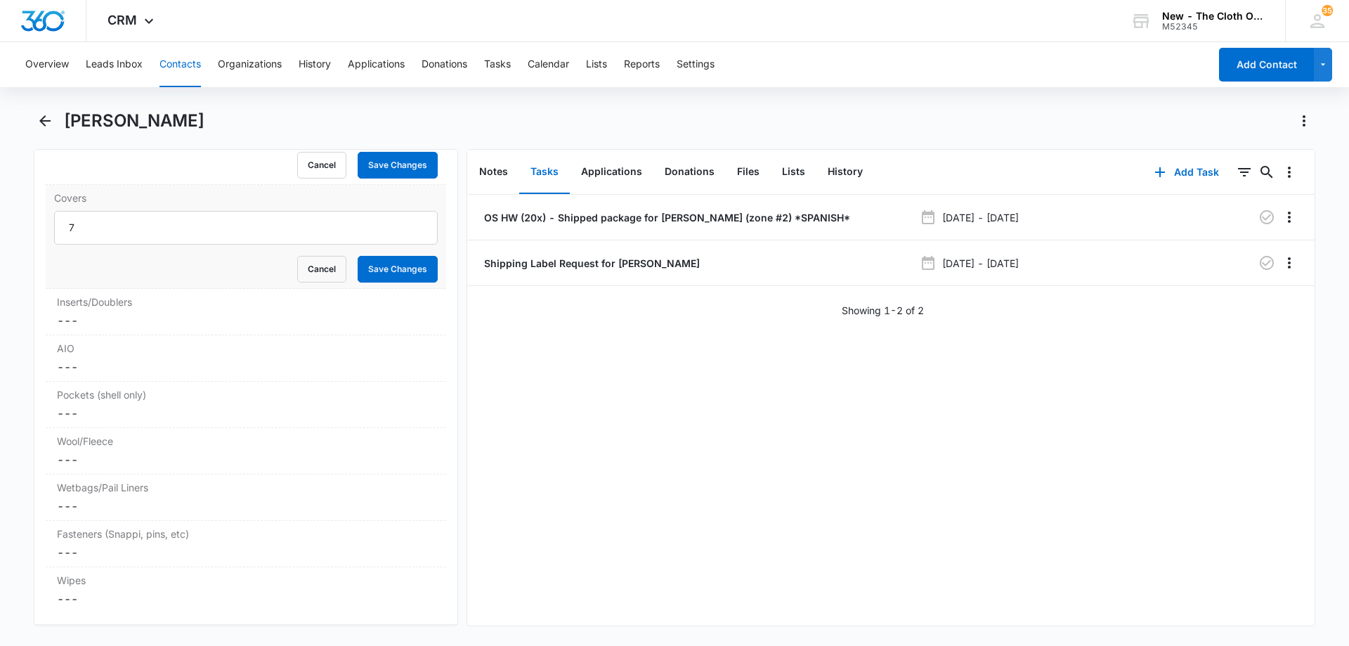
scroll to position [3724, 0]
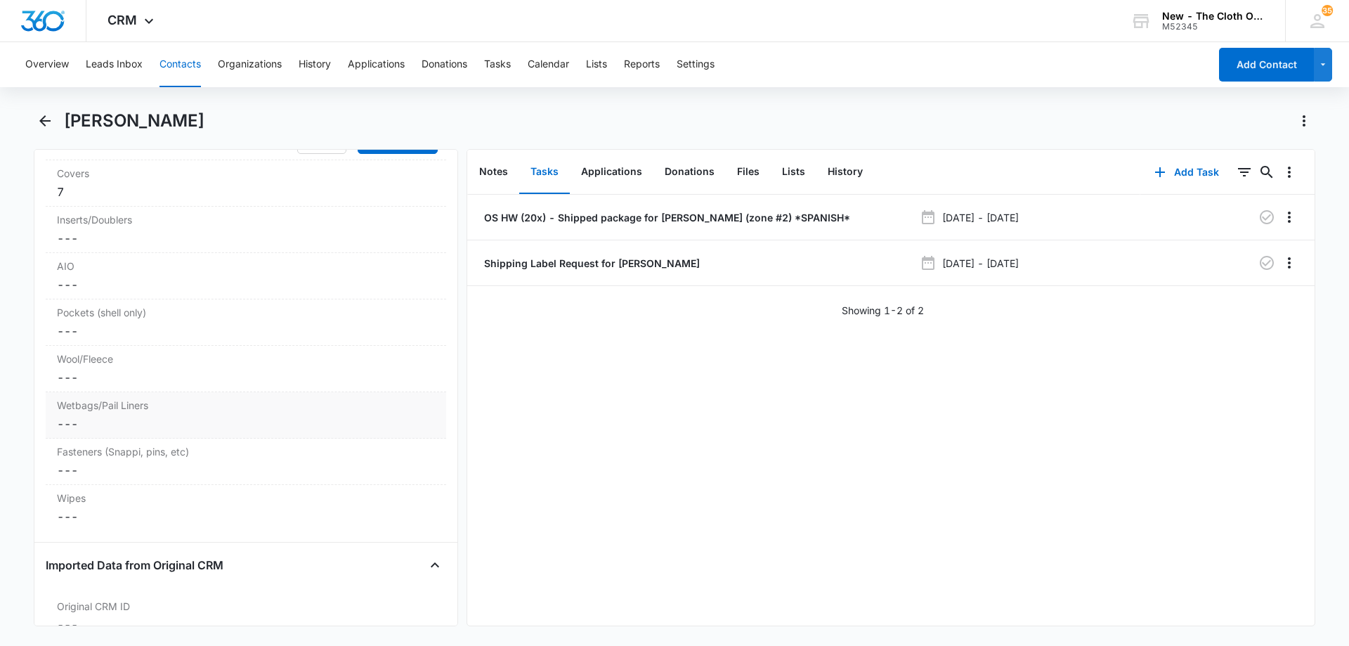
click at [152, 432] on dd "Cancel Save Changes ---" at bounding box center [246, 423] width 378 height 17
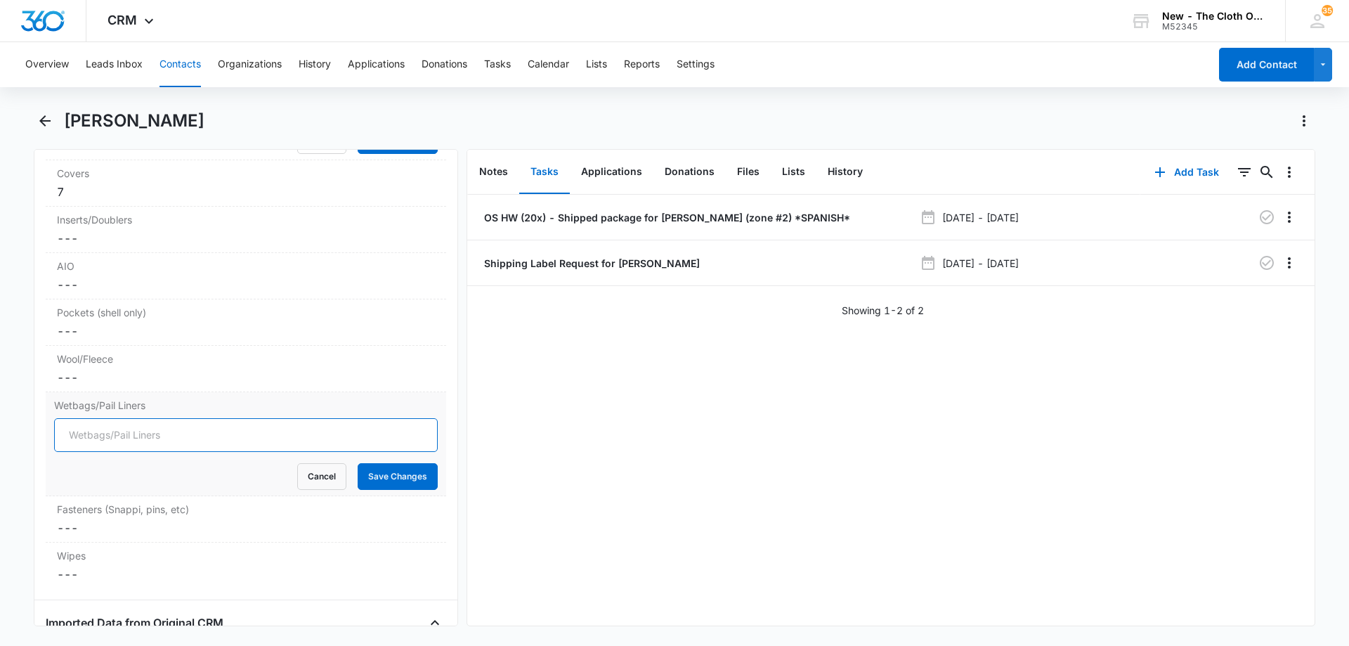
click at [136, 450] on input "Wetbags/Pail Liners" at bounding box center [246, 435] width 384 height 34
type input "2"
click at [390, 490] on button "Save Changes" at bounding box center [398, 476] width 80 height 27
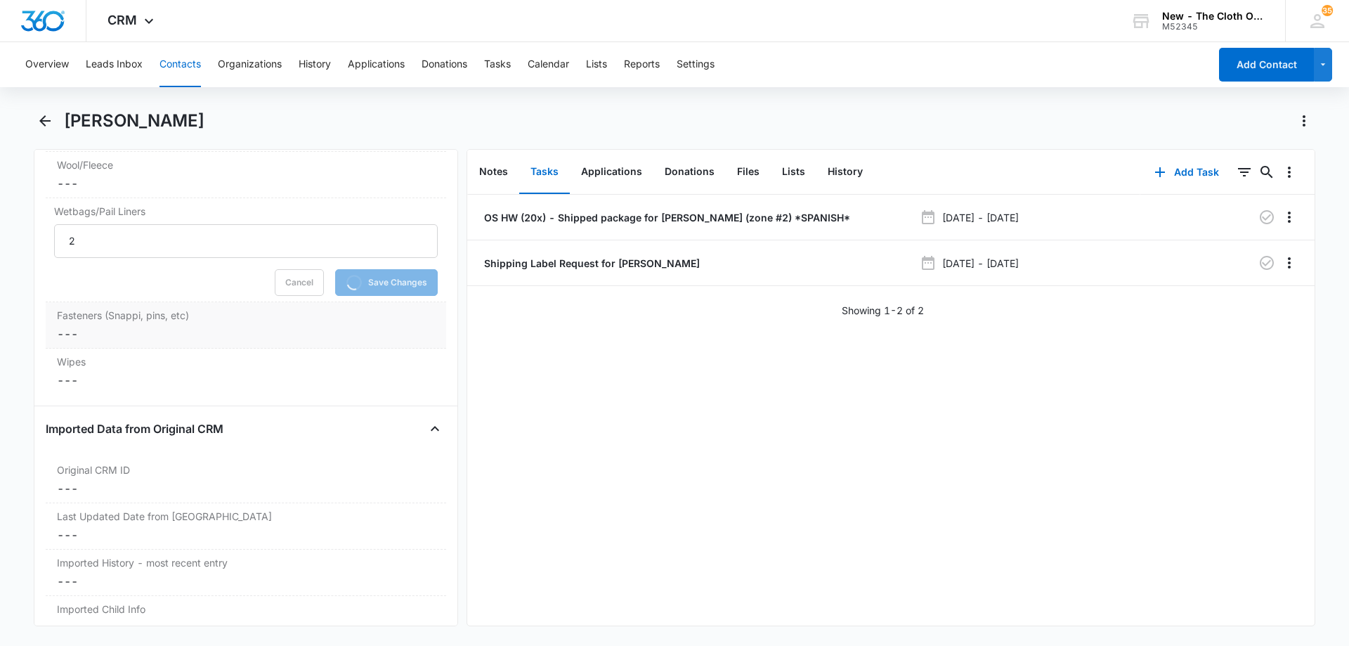
scroll to position [3935, 0]
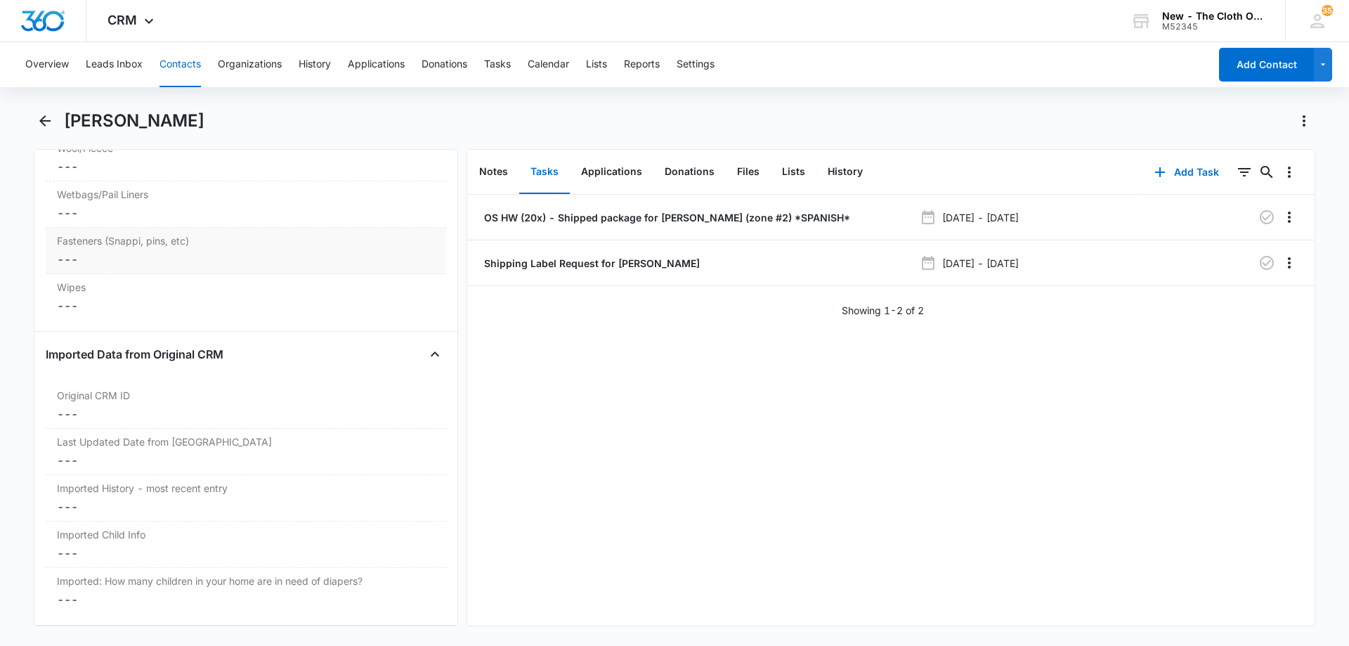
click at [168, 268] on dd "Cancel Save Changes ---" at bounding box center [246, 259] width 378 height 17
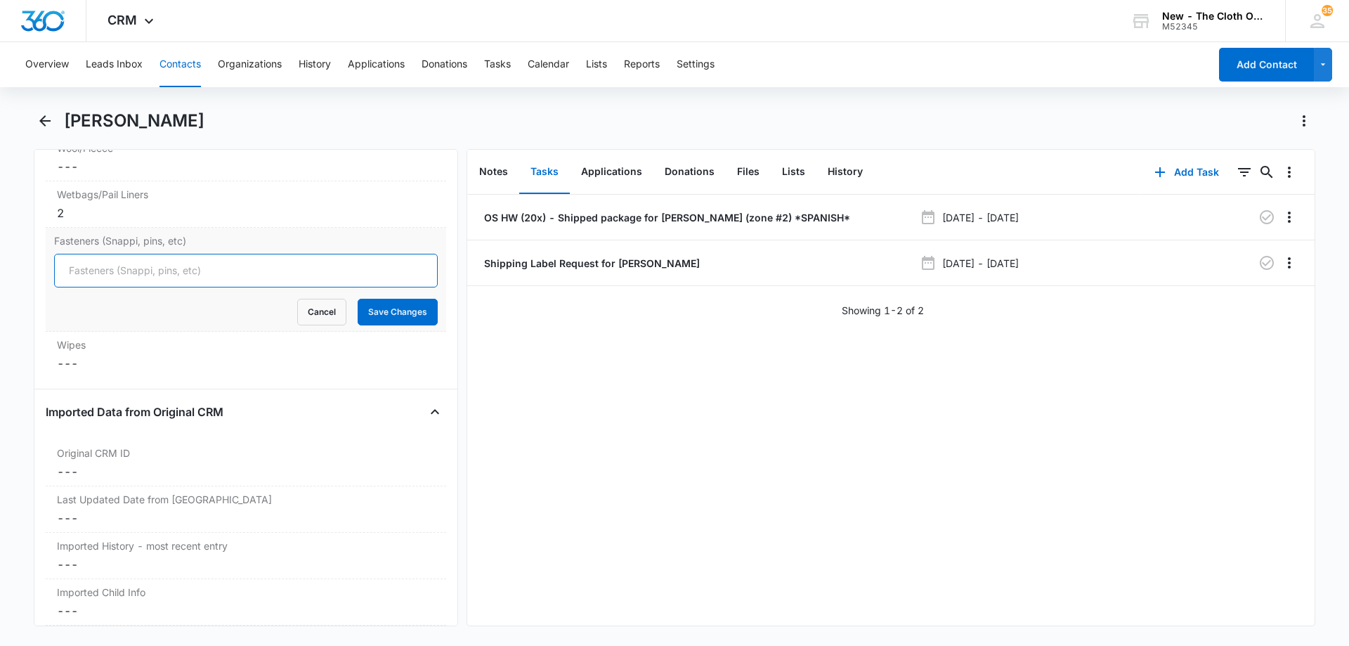
click at [183, 287] on input "Fasteners (Snappi, pins, etc)" at bounding box center [246, 271] width 384 height 34
type input "2"
click at [383, 325] on button "Save Changes" at bounding box center [398, 312] width 80 height 27
click at [116, 372] on dd "Cancel Save Changes ---" at bounding box center [246, 363] width 378 height 17
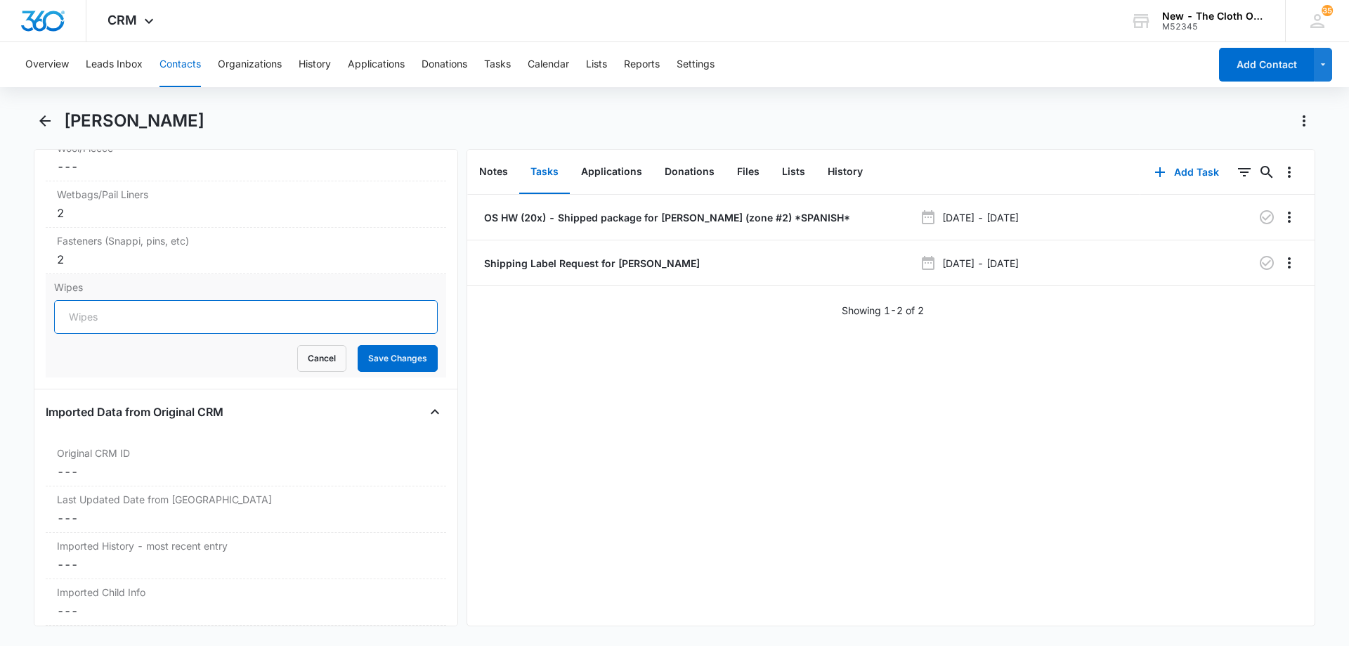
click at [166, 330] on input "Wipes" at bounding box center [246, 317] width 384 height 34
type input "5"
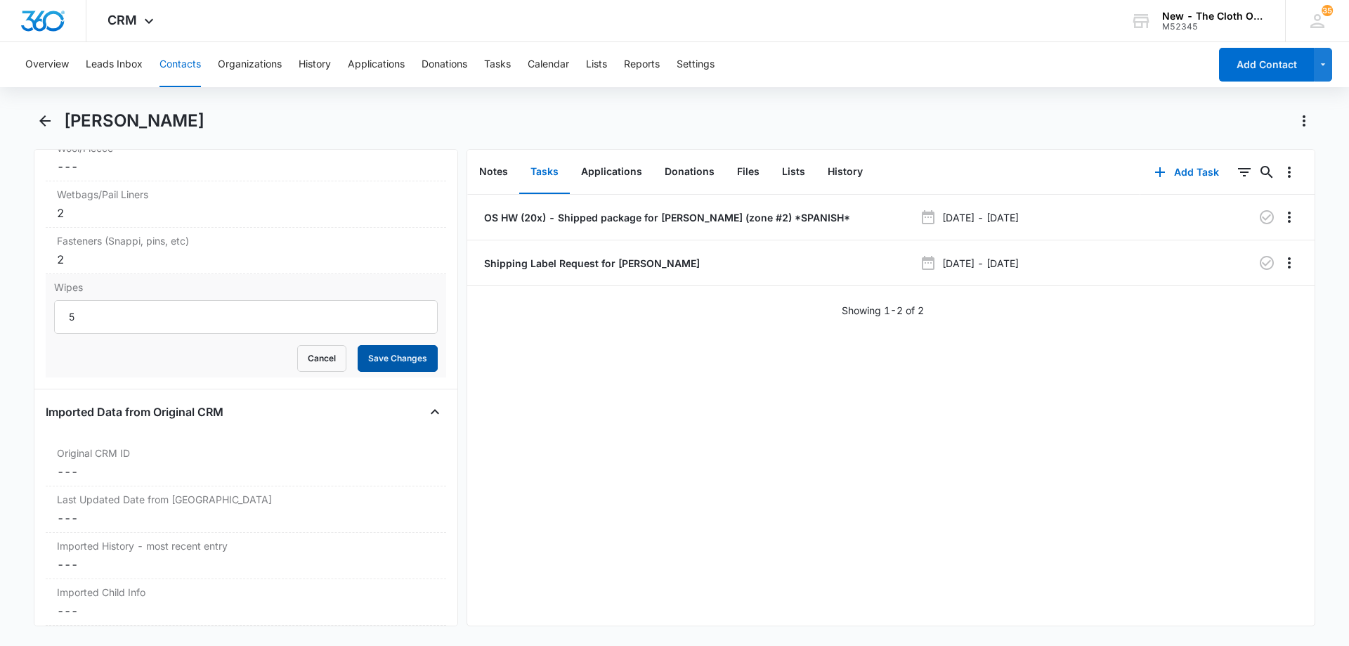
click at [403, 372] on button "Save Changes" at bounding box center [398, 358] width 80 height 27
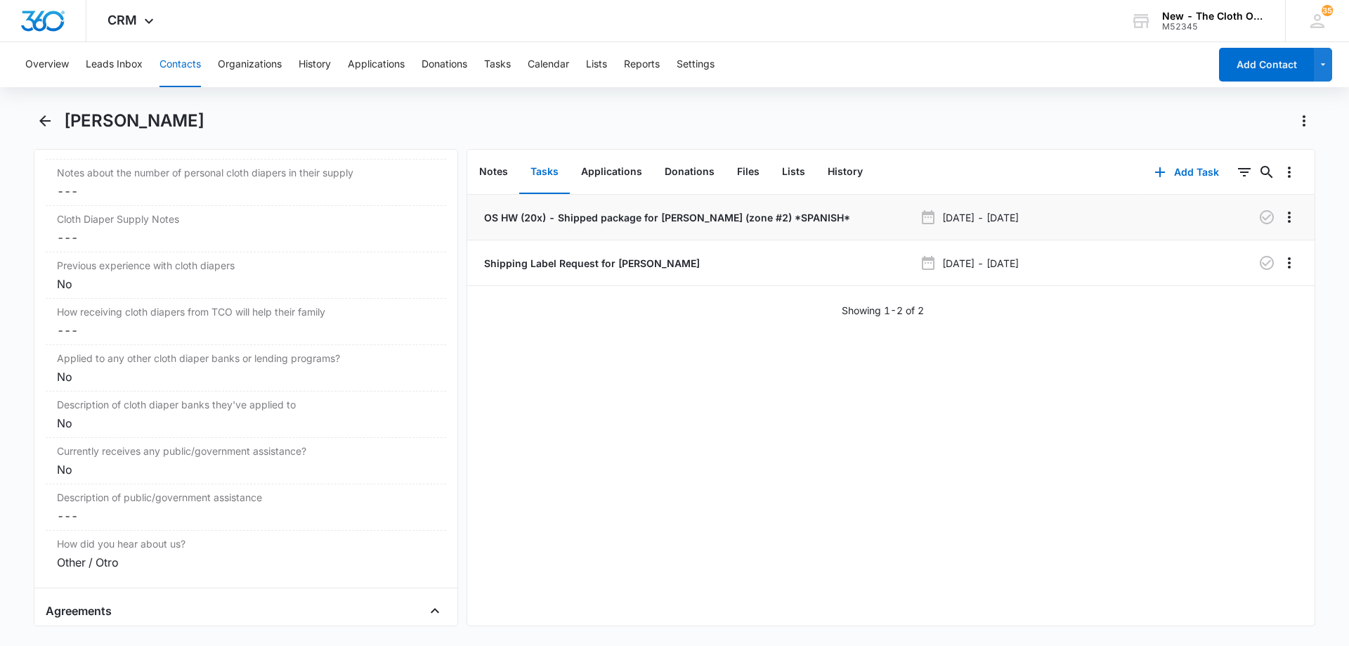
scroll to position [2459, 0]
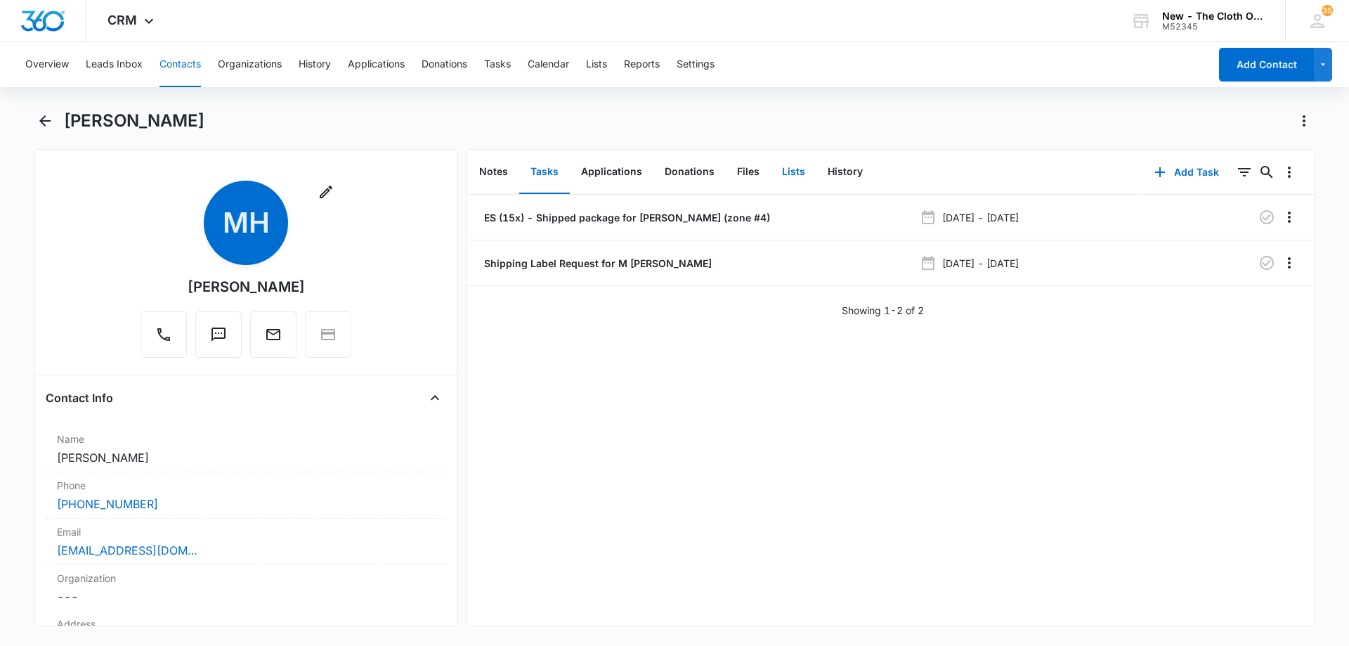
scroll to position [3392, 0]
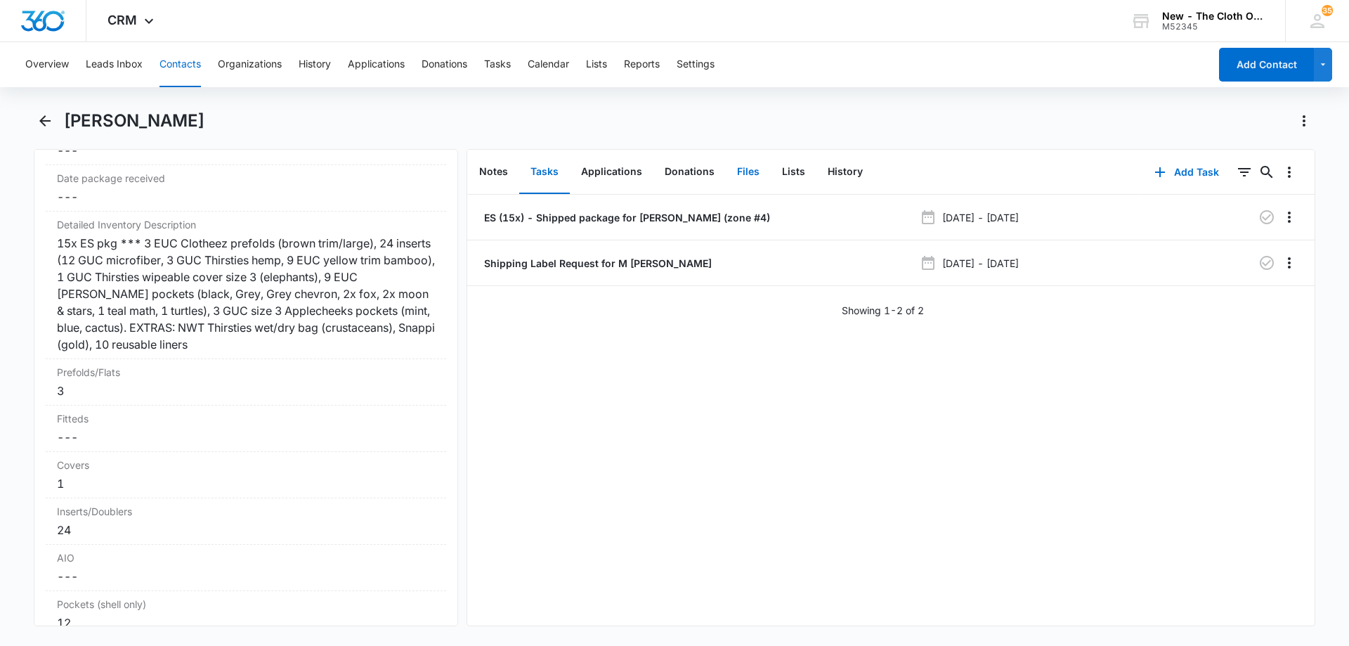
click at [740, 172] on button "Files" at bounding box center [748, 172] width 45 height 44
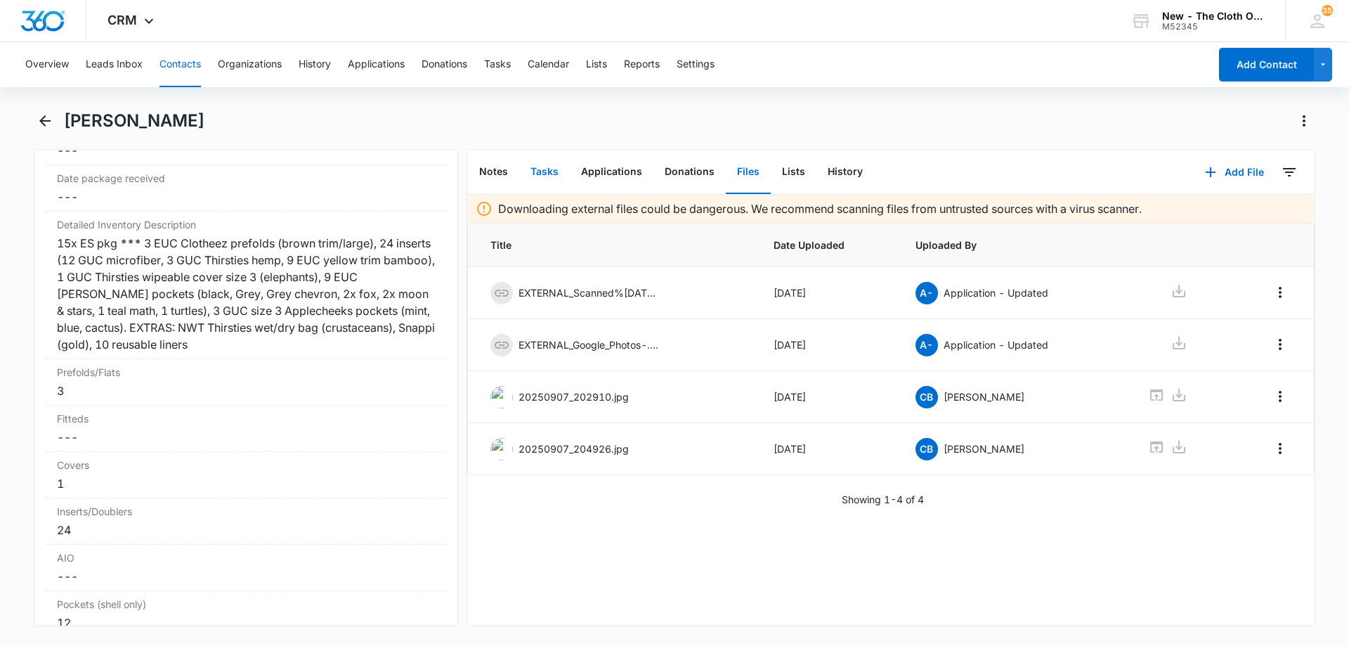
click at [540, 174] on button "Tasks" at bounding box center [544, 172] width 51 height 44
